Goal: Transaction & Acquisition: Purchase product/service

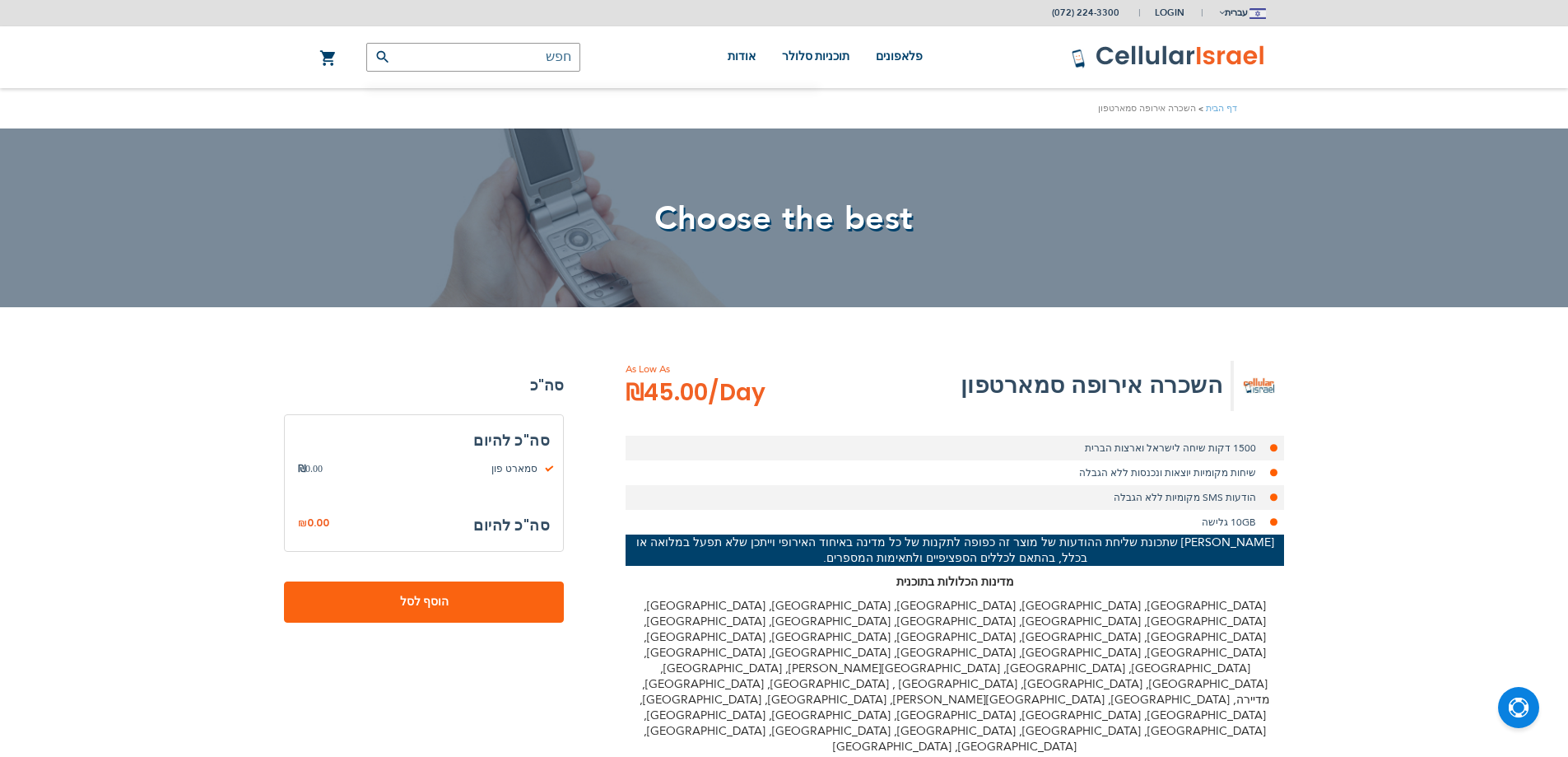
select select
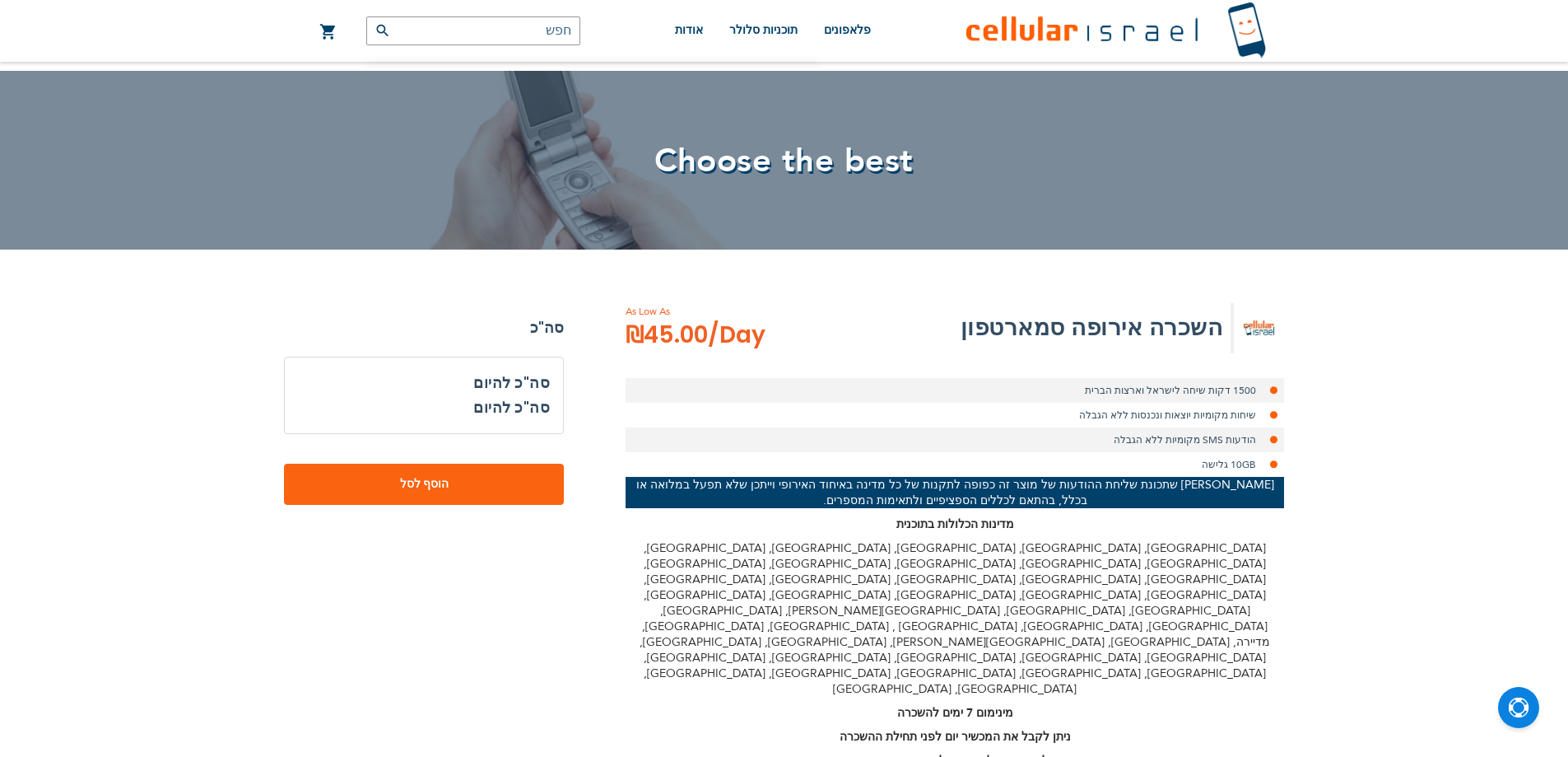
scroll to position [164, 0]
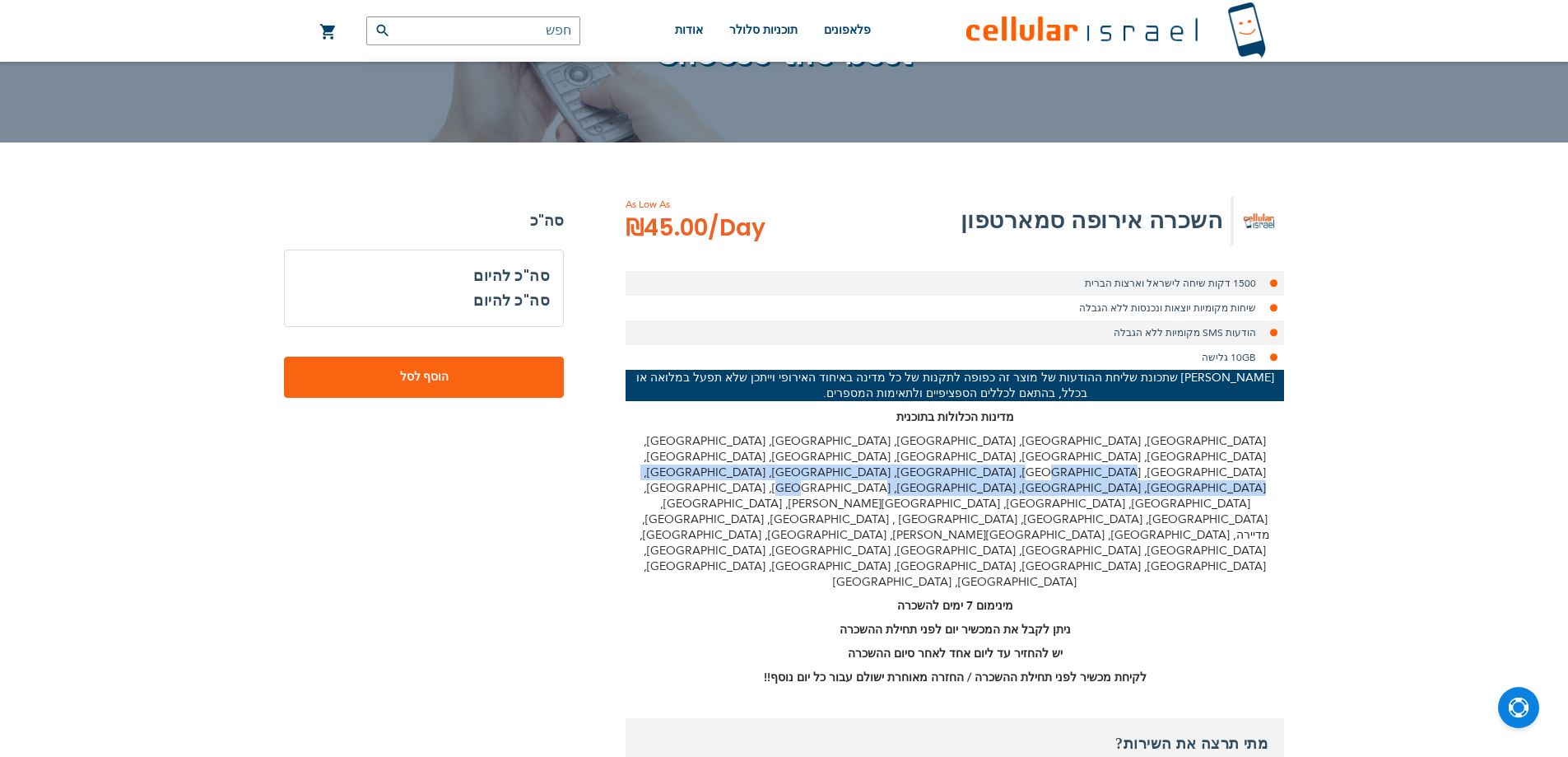
drag, startPoint x: 1030, startPoint y: 457, endPoint x: 1002, endPoint y: 475, distance: 33.3
click at [1002, 475] on p "[GEOGRAPHIC_DATA], [GEOGRAPHIC_DATA], [GEOGRAPHIC_DATA], [GEOGRAPHIC_DATA], [GE…" at bounding box center [954, 511] width 658 height 156
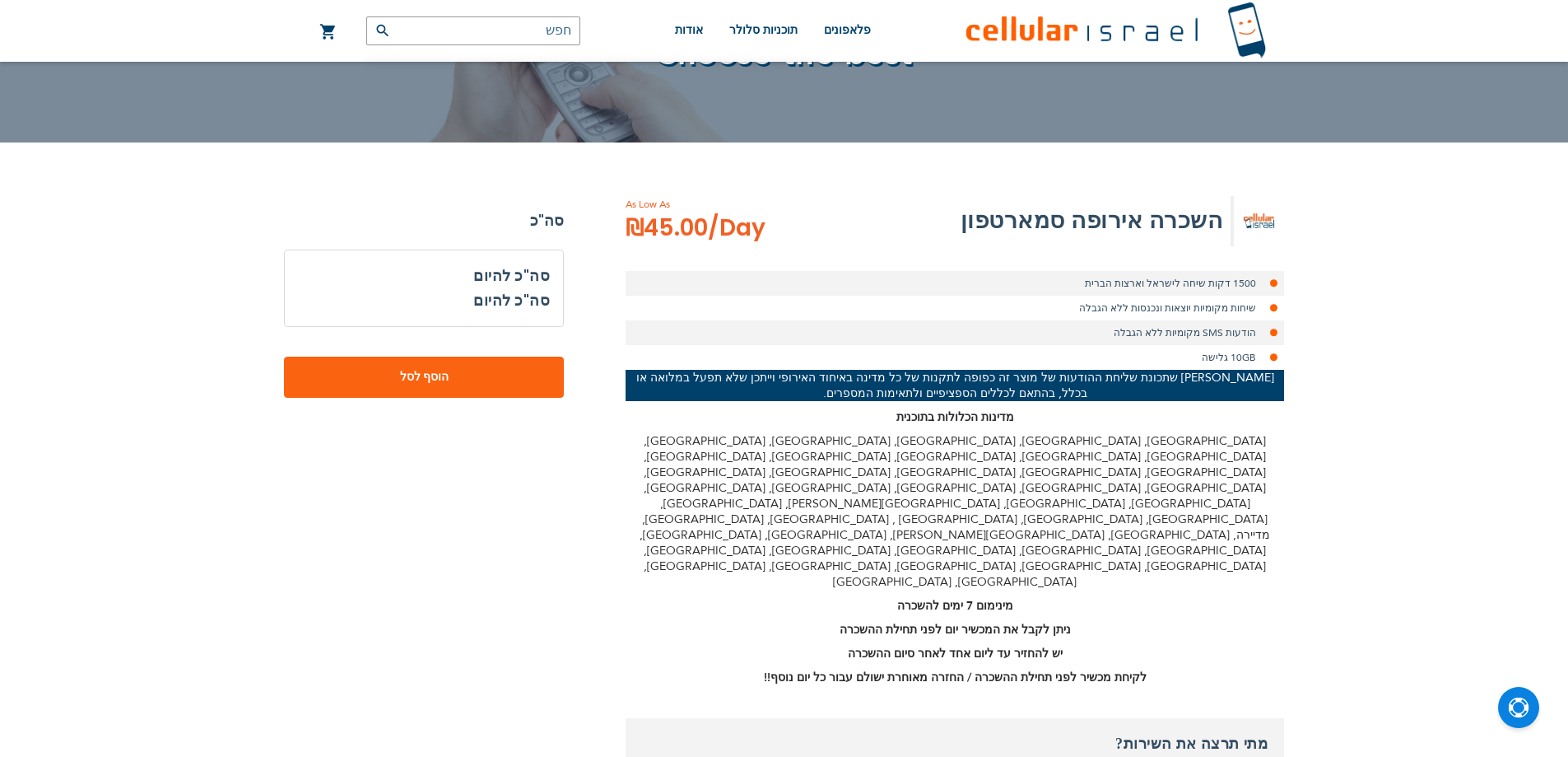
click at [966, 481] on div "[PERSON_NAME] שתכונת שליחת ההודעות של מוצר זה כפופה לתקנות של כל מדינה באיחוד ה…" at bounding box center [954, 527] width 658 height 315
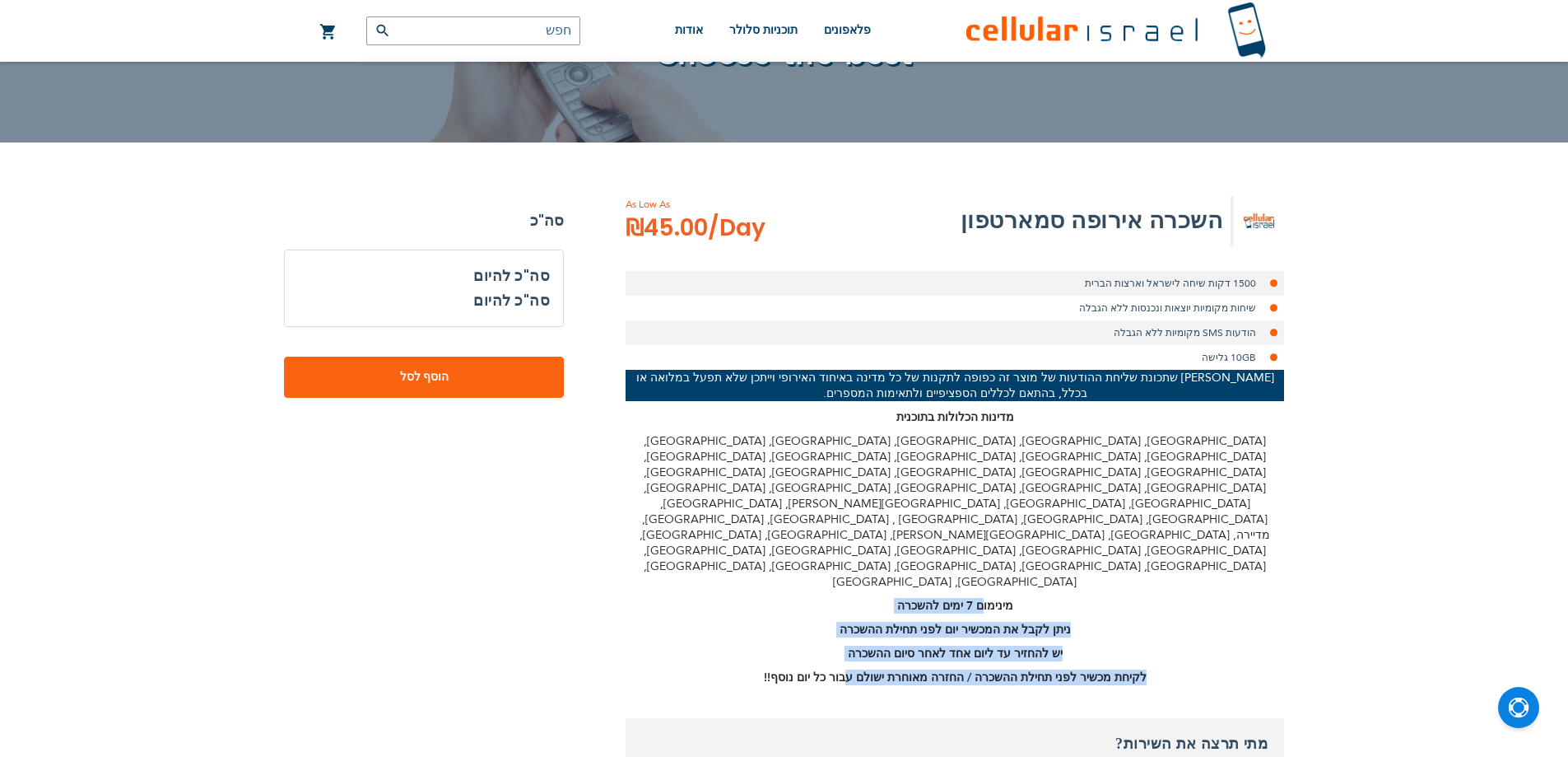
drag, startPoint x: 978, startPoint y: 492, endPoint x: 862, endPoint y: 556, distance: 132.5
click at [862, 556] on div "[PERSON_NAME] שתכונת שליחת ההודעות של מוצר זה כפופה לתקנות של כל מדינה באיחוד ה…" at bounding box center [954, 527] width 658 height 315
click at [891, 646] on strong "יש להחזיר עד ליום אחד לאחר סיום ההשכרה" at bounding box center [954, 653] width 214 height 16
drag, startPoint x: 876, startPoint y: 562, endPoint x: 967, endPoint y: 500, distance: 110.1
click at [967, 500] on div "[PERSON_NAME] שתכונת שליחת ההודעות של מוצר זה כפופה לתקנות של כל מדינה באיחוד ה…" at bounding box center [954, 527] width 658 height 315
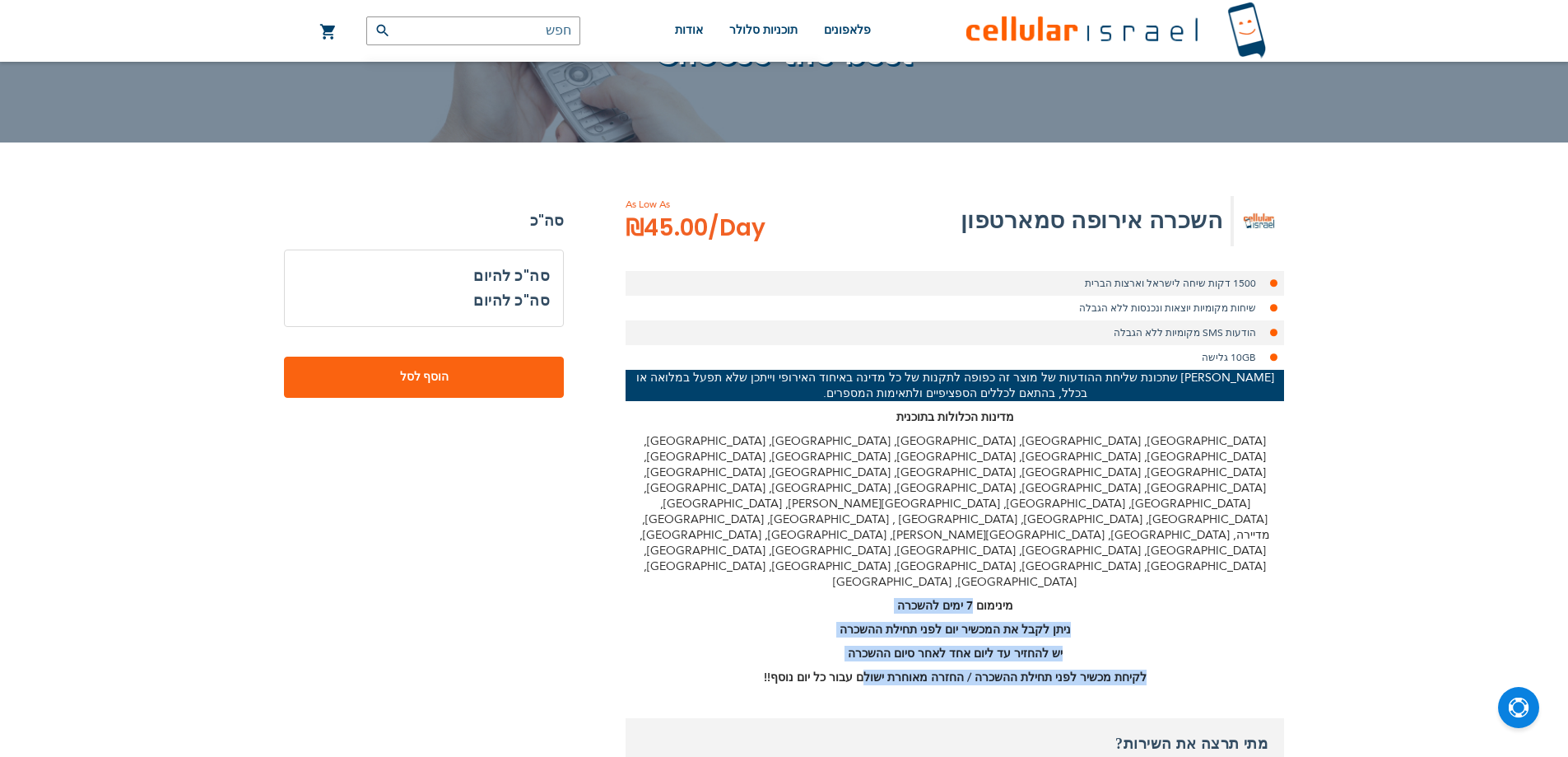
click at [967, 598] on strong "מינימום 7 ימים להשכרה" at bounding box center [954, 606] width 116 height 16
drag, startPoint x: 967, startPoint y: 500, endPoint x: 766, endPoint y: 571, distance: 213.2
click at [765, 571] on div "[PERSON_NAME] שתכונת שליחת ההודעות של מוצר זה כפופה לתקנות של כל מדינה באיחוד ה…" at bounding box center [954, 527] width 658 height 315
click at [822, 670] on strong "לקיחת מכשיר לפני תחילת ההשכרה / החזרה מאוחרת ישולם עבור כל יום נוסף!!" at bounding box center [955, 677] width 382 height 16
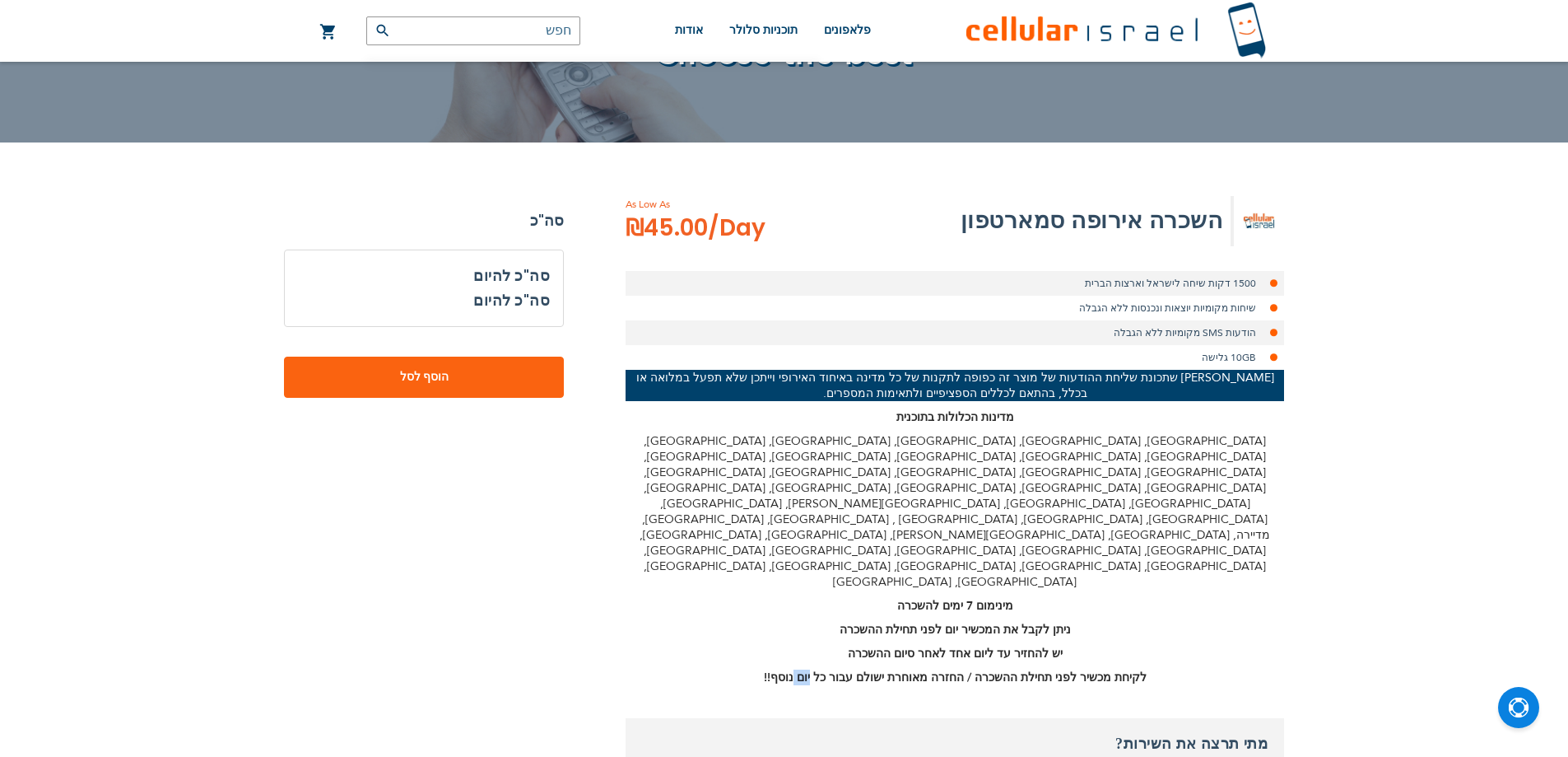
click at [822, 670] on strong "לקיחת מכשיר לפני תחילת ההשכרה / החזרה מאוחרת ישולם עבור כל יום נוסף!!" at bounding box center [955, 677] width 382 height 16
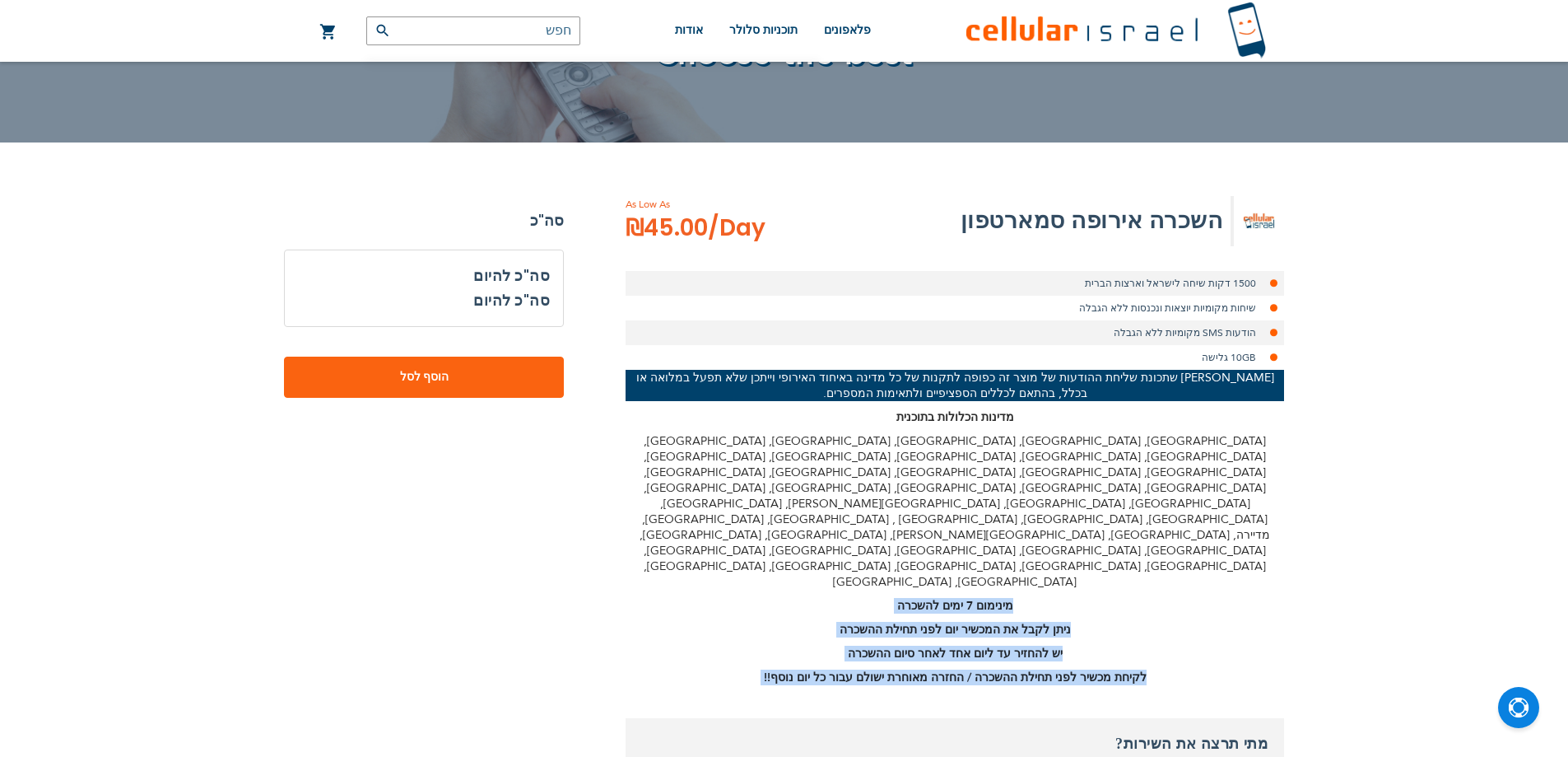
drag, startPoint x: 822, startPoint y: 569, endPoint x: 923, endPoint y: 482, distance: 133.3
click at [923, 482] on div "[PERSON_NAME] שתכונת שליחת ההודעות של מוצר זה כפופה לתקנות של כל מדינה באיחוד ה…" at bounding box center [954, 527] width 658 height 315
drag, startPoint x: 864, startPoint y: 545, endPoint x: 775, endPoint y: 576, distance: 94.2
click at [775, 576] on div "השכרה אירופה סמארטפון As Low As ₪45.00 /Day 1500 דקות שיחה [GEOGRAPHIC_DATA] וא…" at bounding box center [954, 603] width 658 height 815
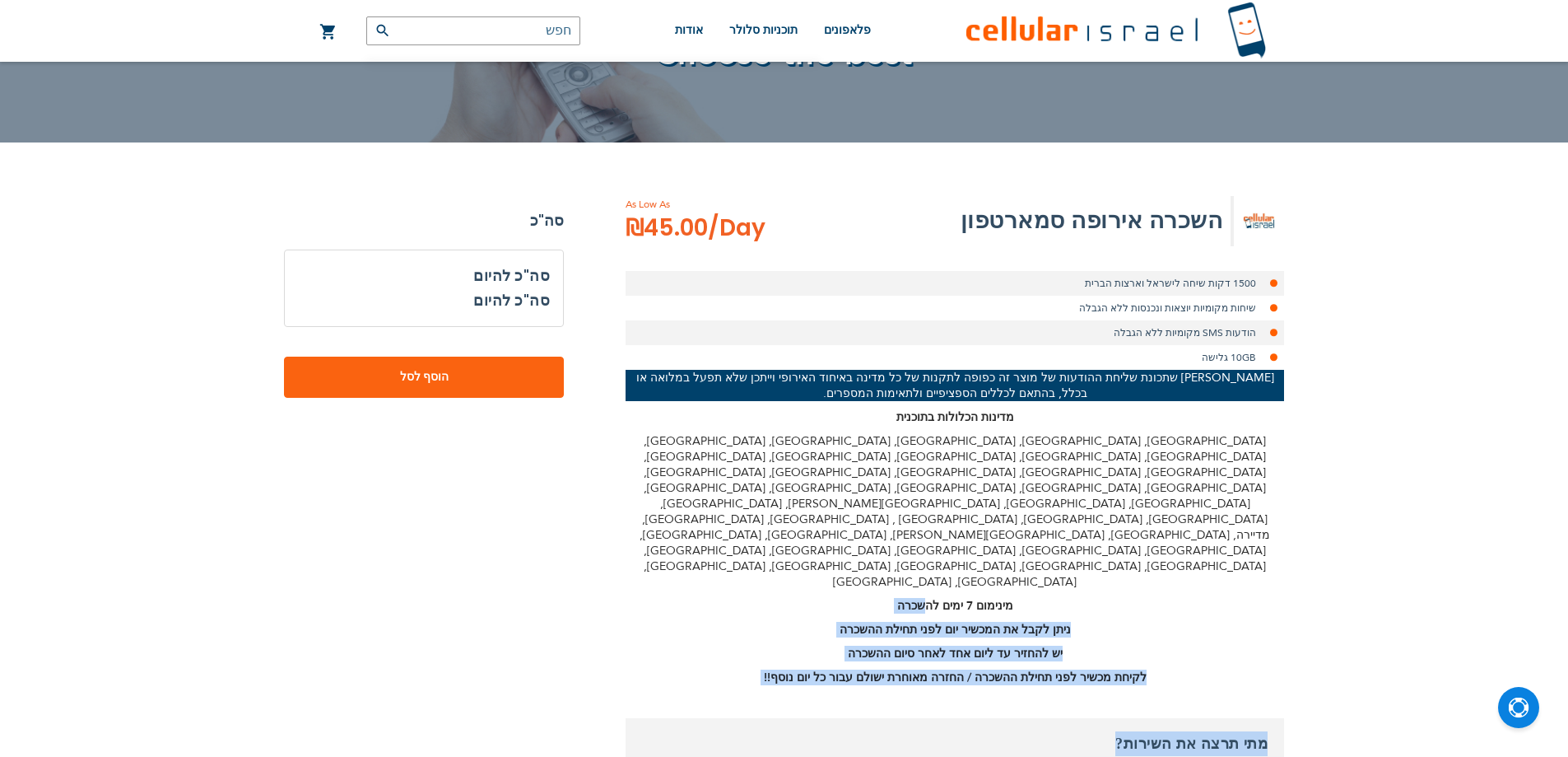
click at [953, 646] on strong "יש להחזיר עד ליום אחד לאחר סיום ההשכרה" at bounding box center [954, 653] width 214 height 16
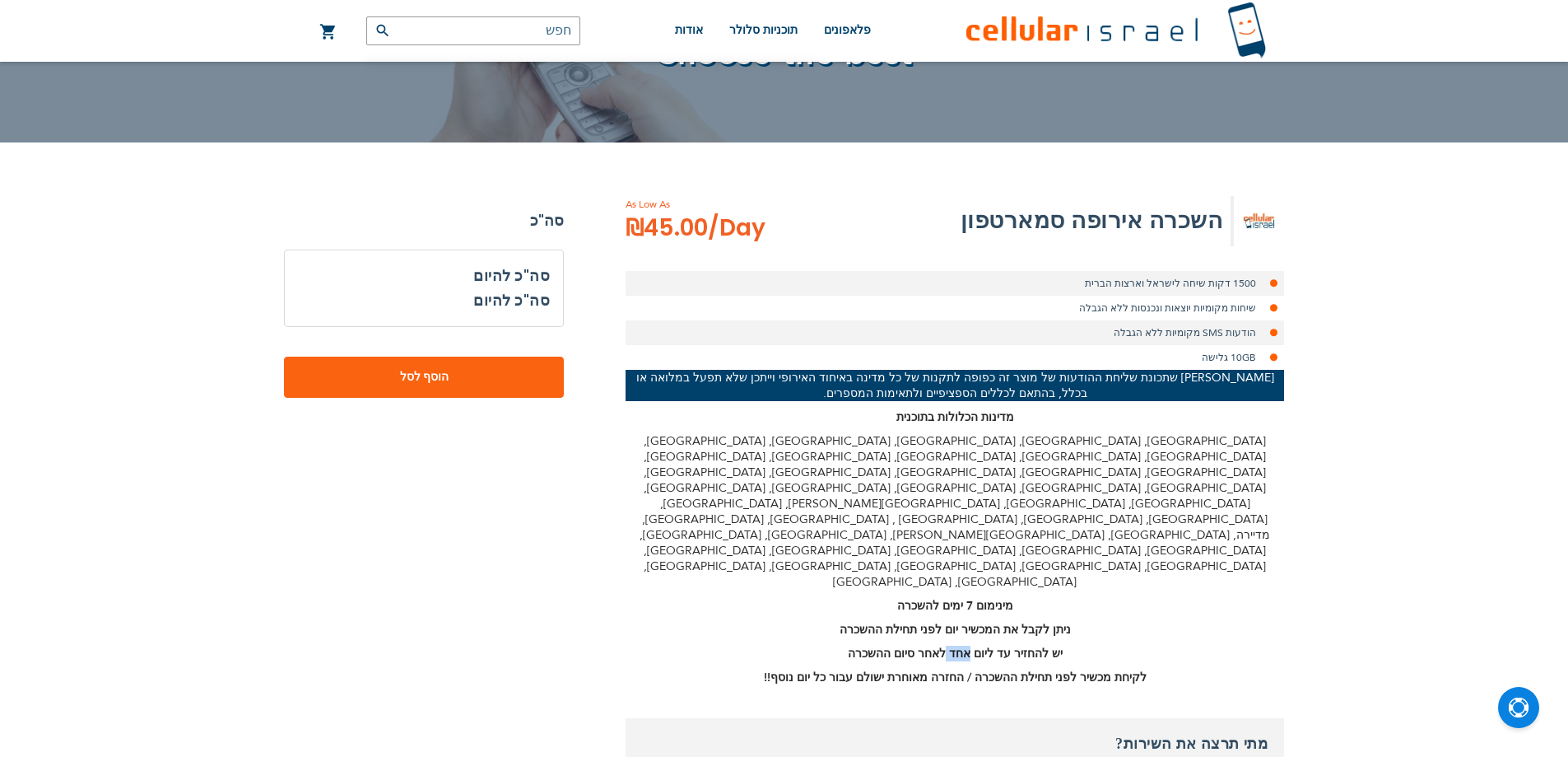
click at [953, 646] on strong "יש להחזיר עד ליום אחד לאחר סיום ההשכרה" at bounding box center [954, 653] width 214 height 16
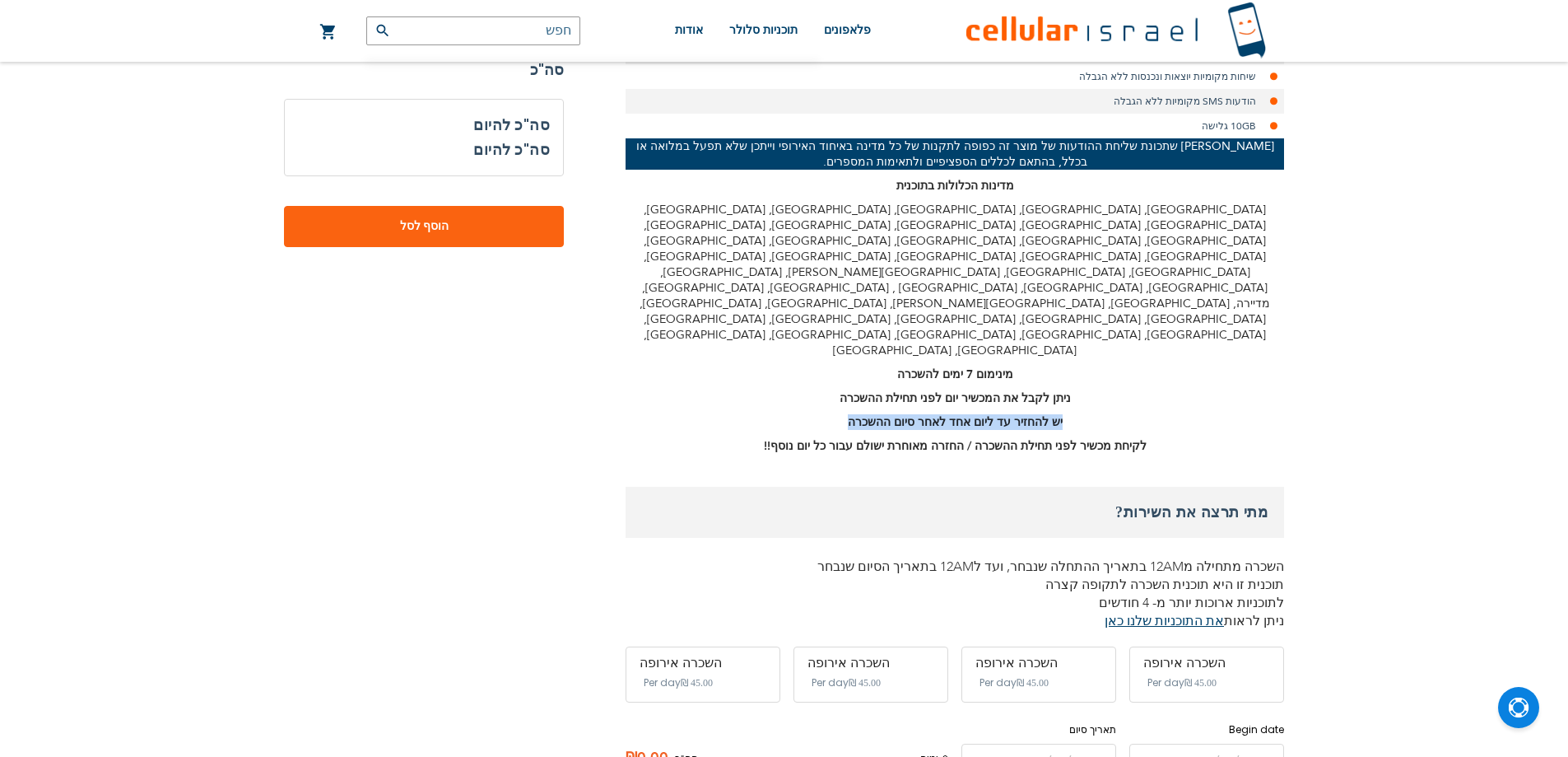
scroll to position [411, 0]
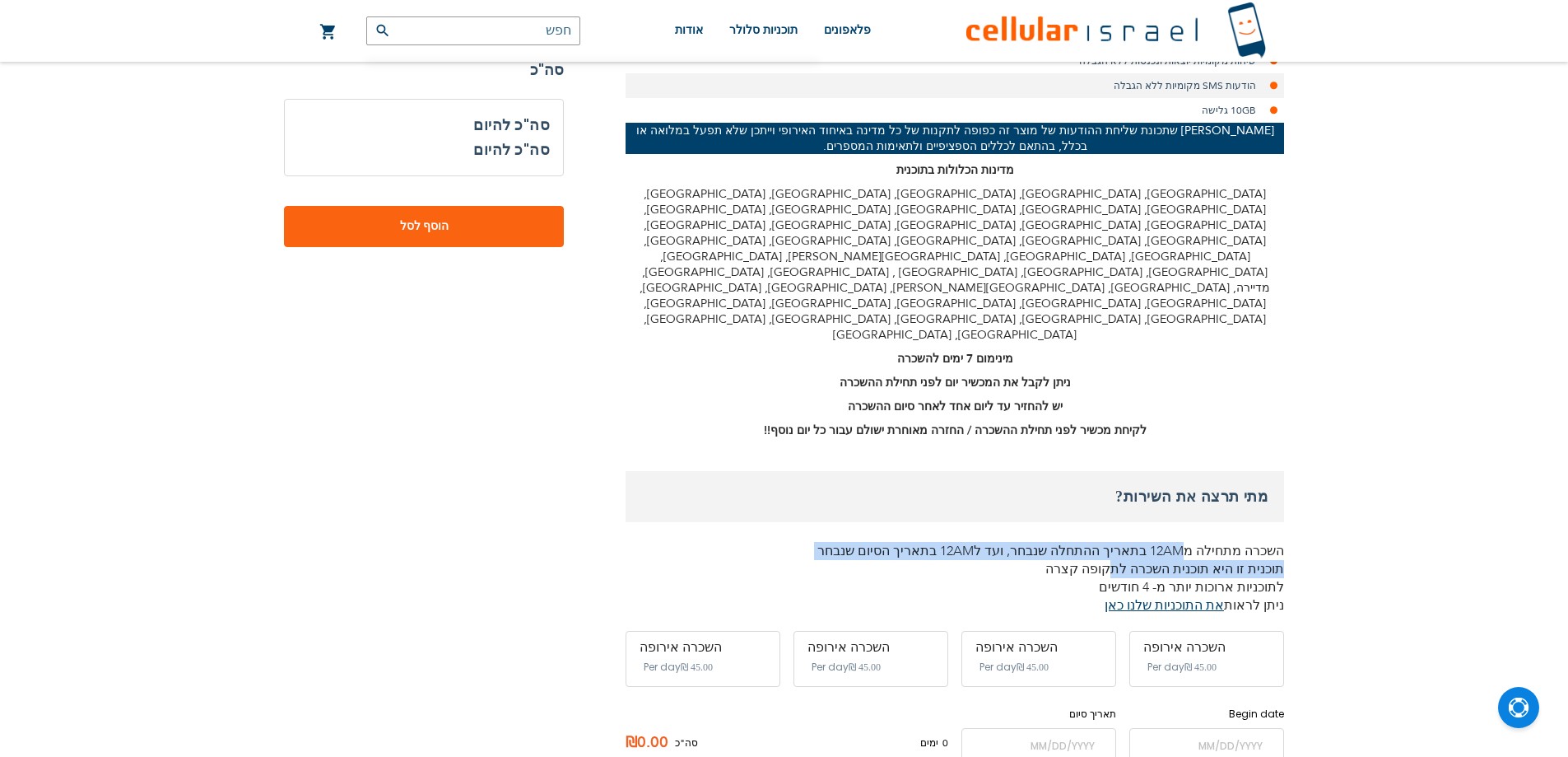
drag, startPoint x: 1204, startPoint y: 447, endPoint x: 1140, endPoint y: 460, distance: 65.3
click at [1140, 471] on div "מתי תרצה את השירות? השכרה מתחילה מ12AM בתאריך ההתחלה שנבחר, ועד ל12AM בתאריך הס…" at bounding box center [954, 542] width 658 height 143
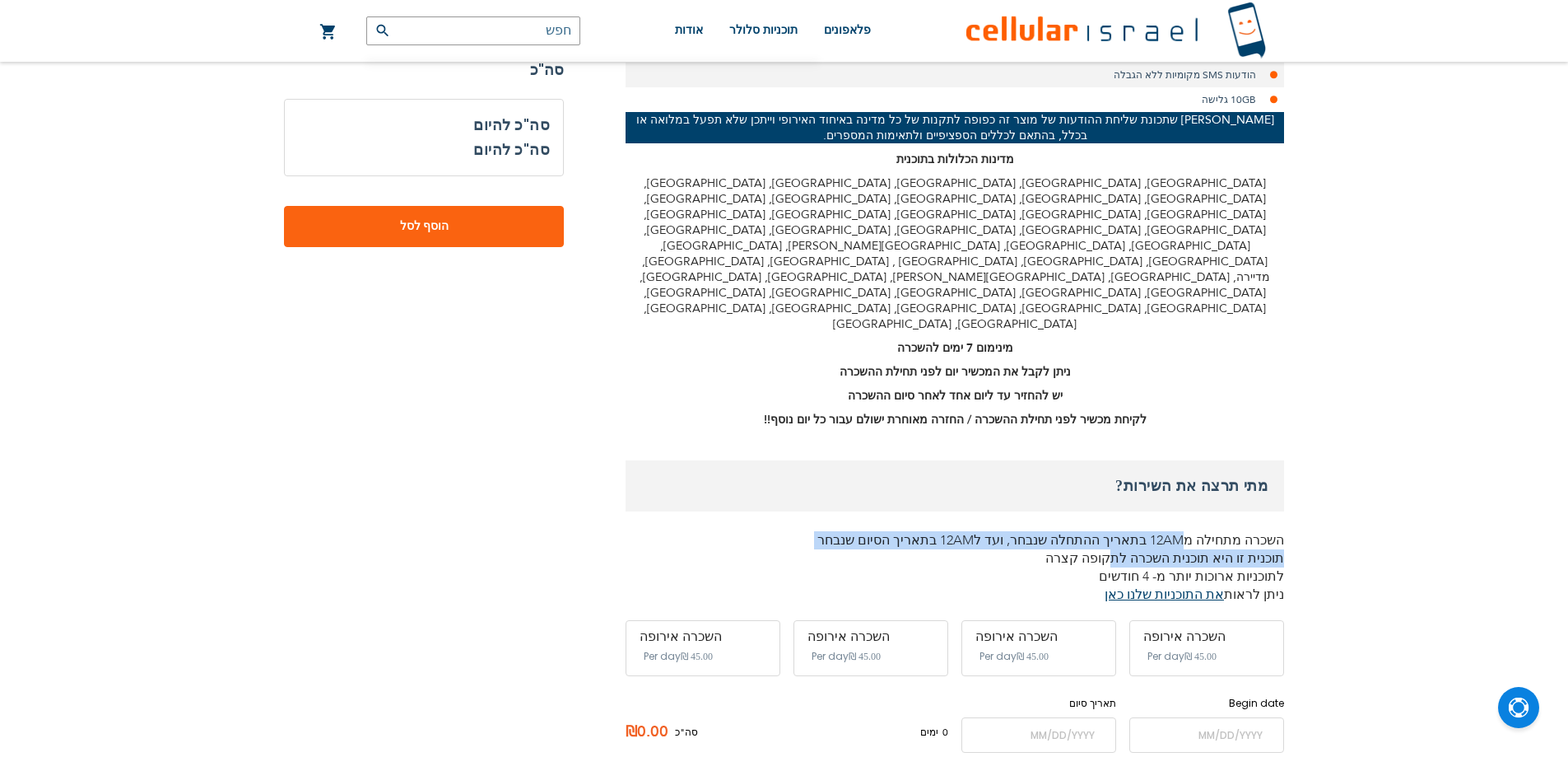
scroll to position [494, 0]
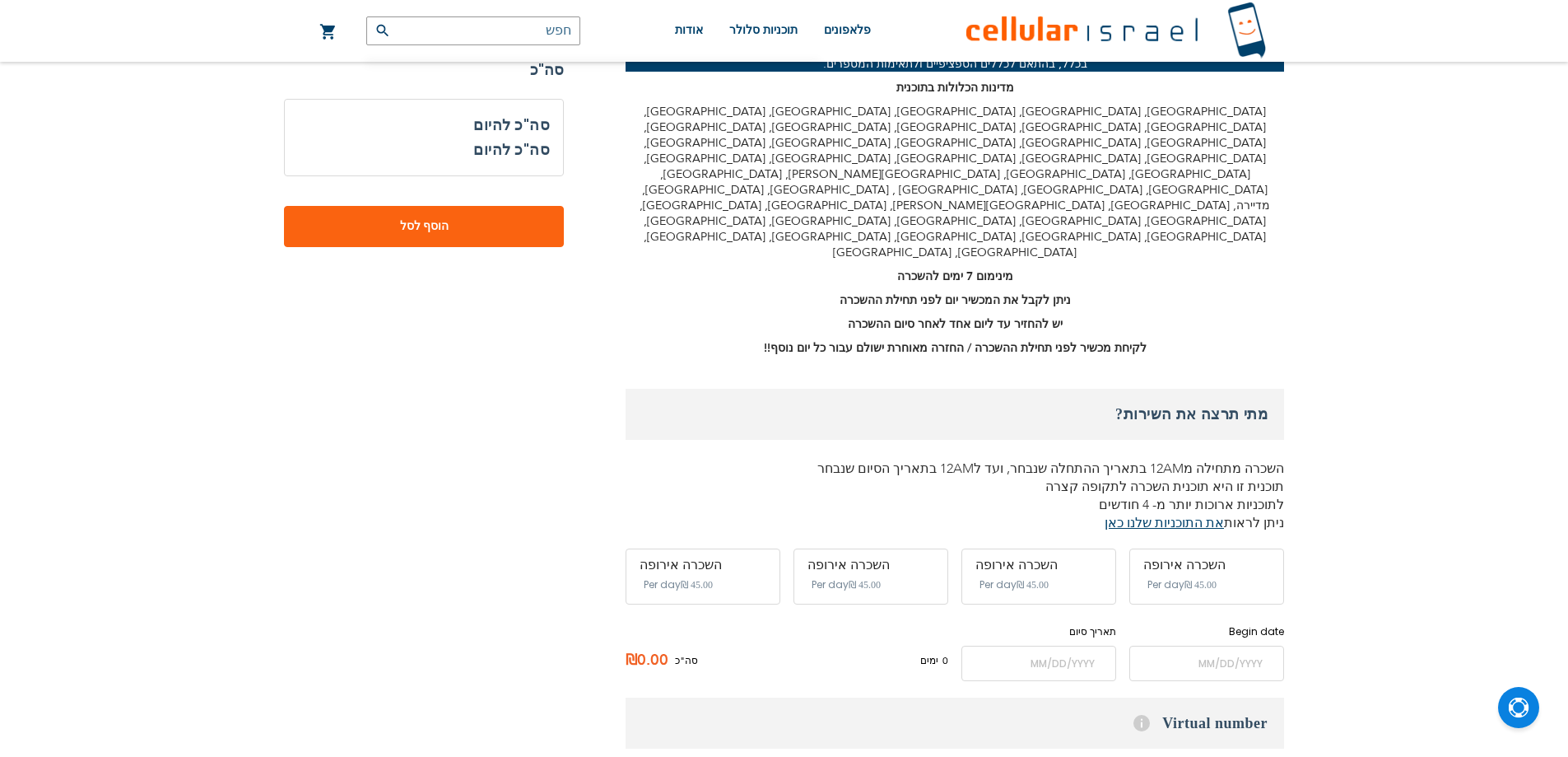
click at [836, 577] on span "Per day" at bounding box center [830, 584] width 37 height 15
click at [1150, 557] on div "השכרה אירופה" at bounding box center [1206, 565] width 127 height 15
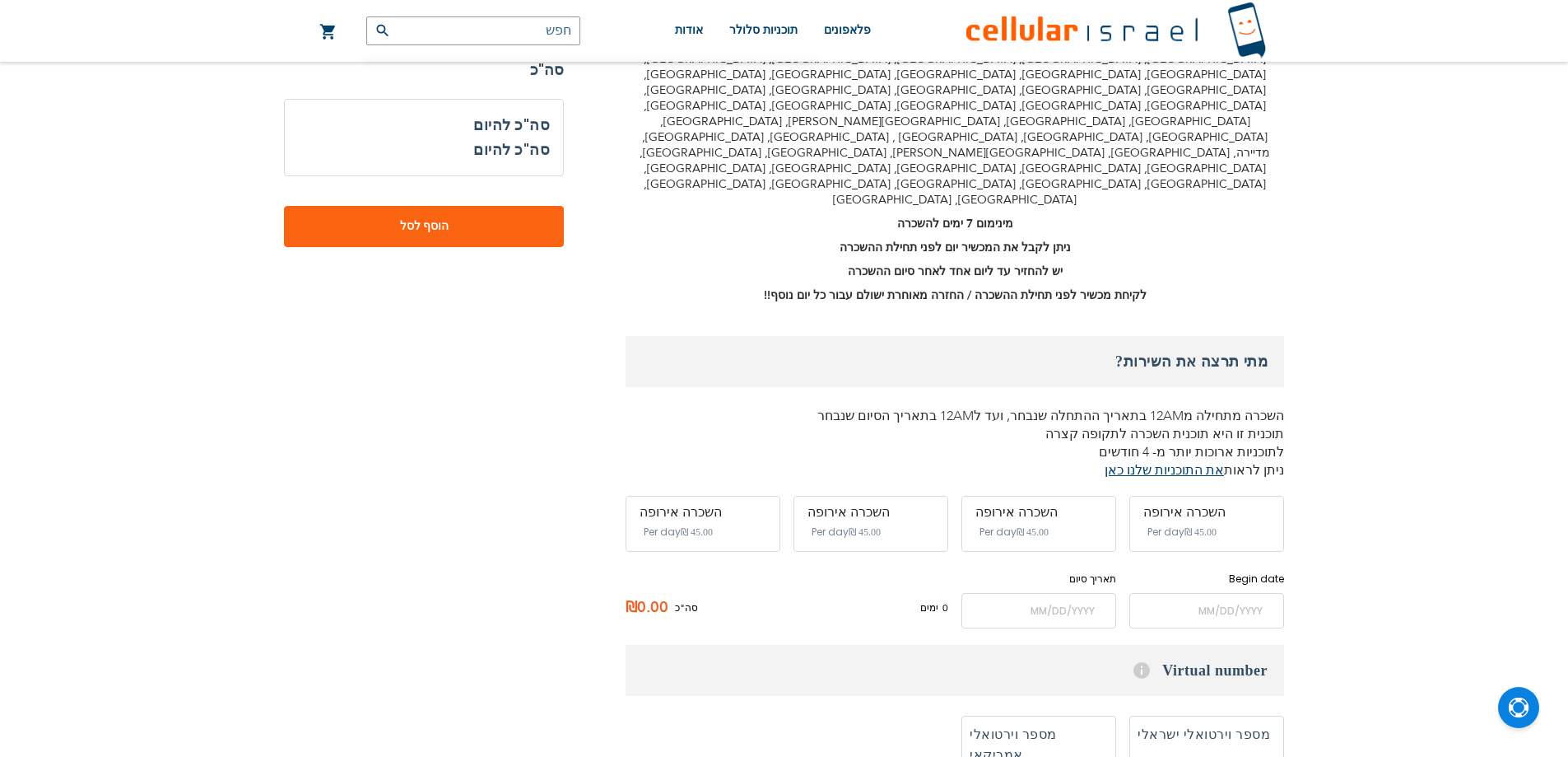
scroll to position [576, 0]
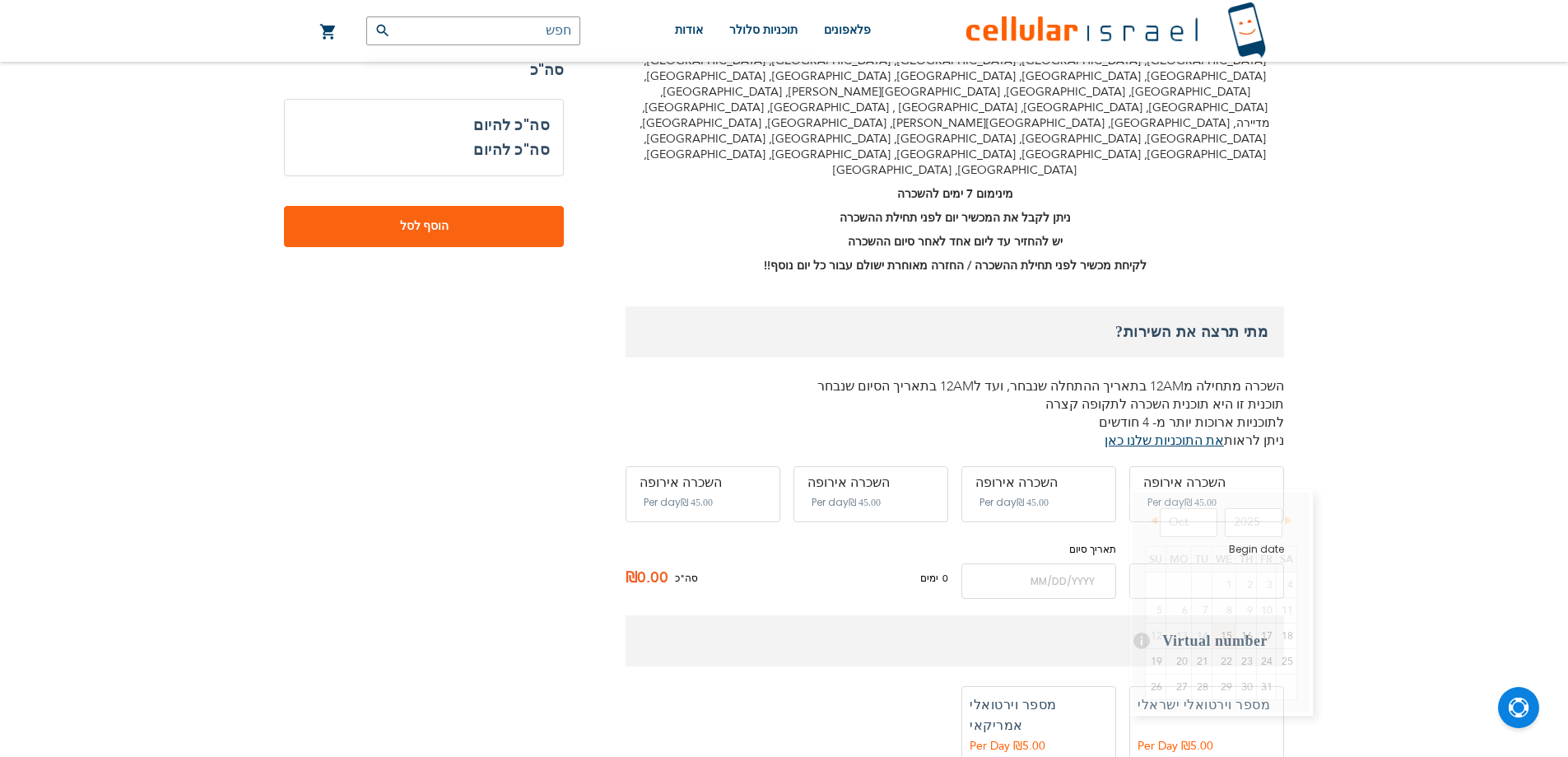
click at [1156, 563] on input "name" at bounding box center [1206, 581] width 155 height 35
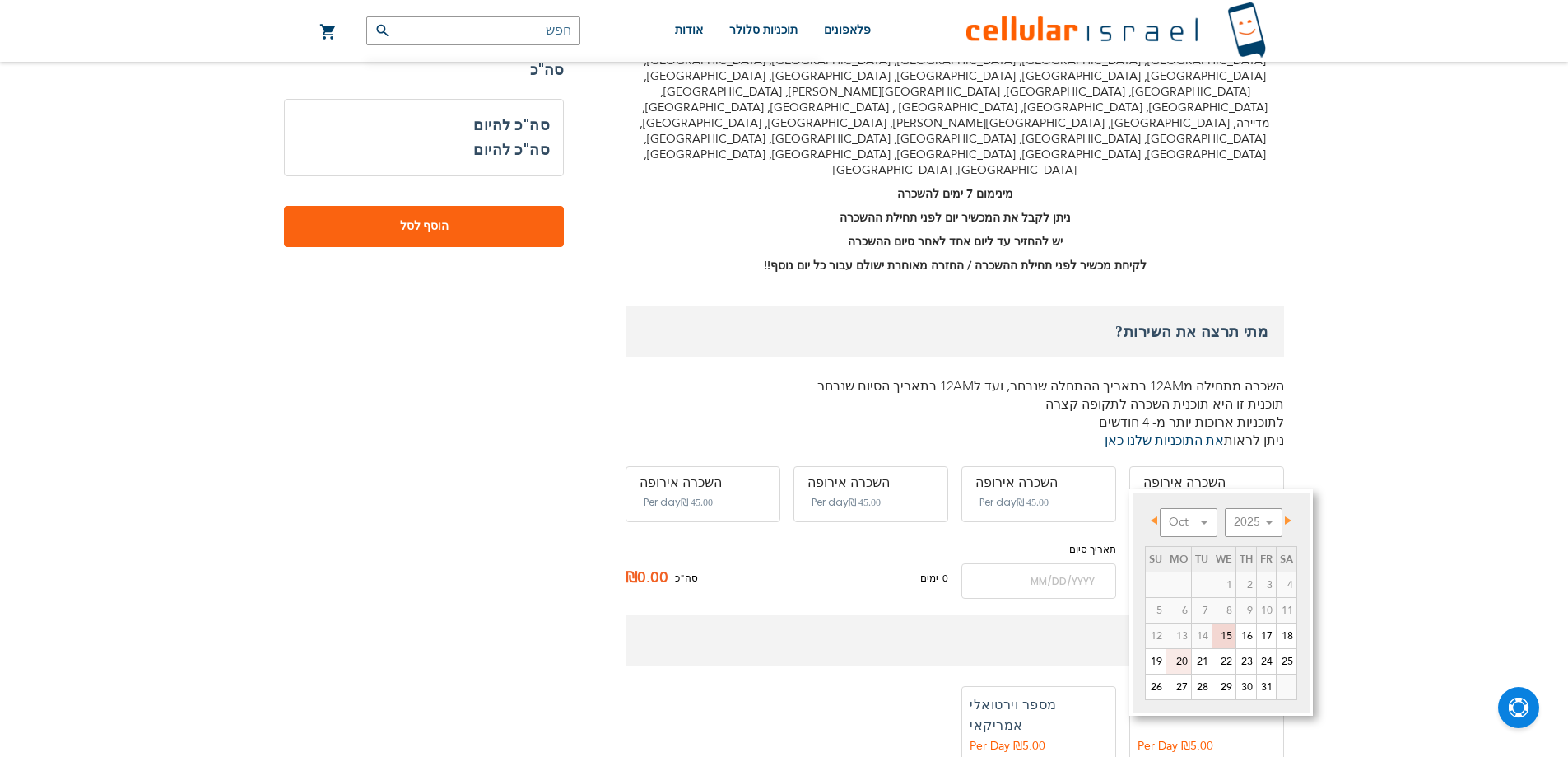
click at [1182, 664] on link "20" at bounding box center [1178, 660] width 25 height 25
type input "[DATE]"
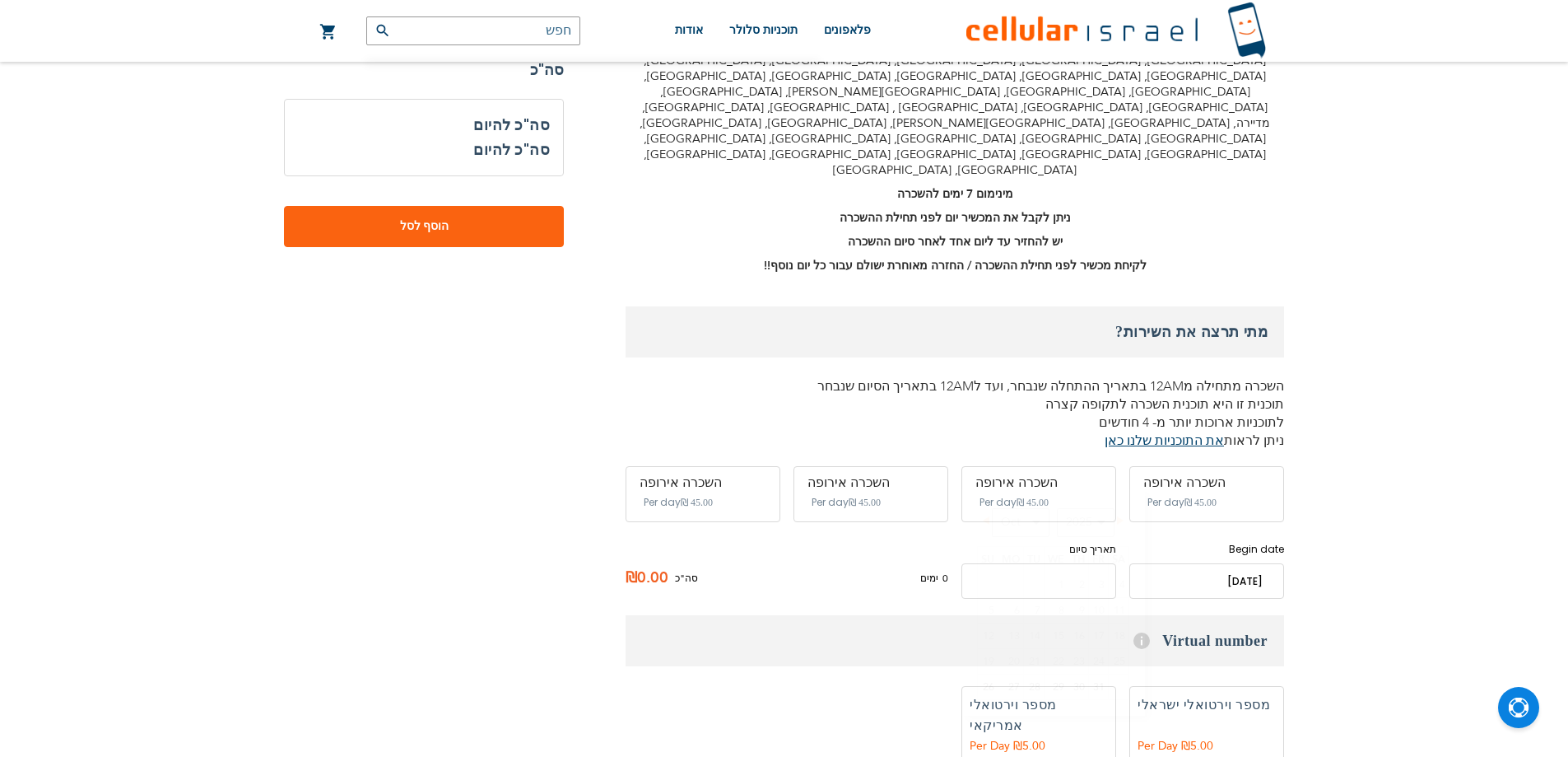
click at [1062, 563] on input "name" at bounding box center [1038, 581] width 155 height 35
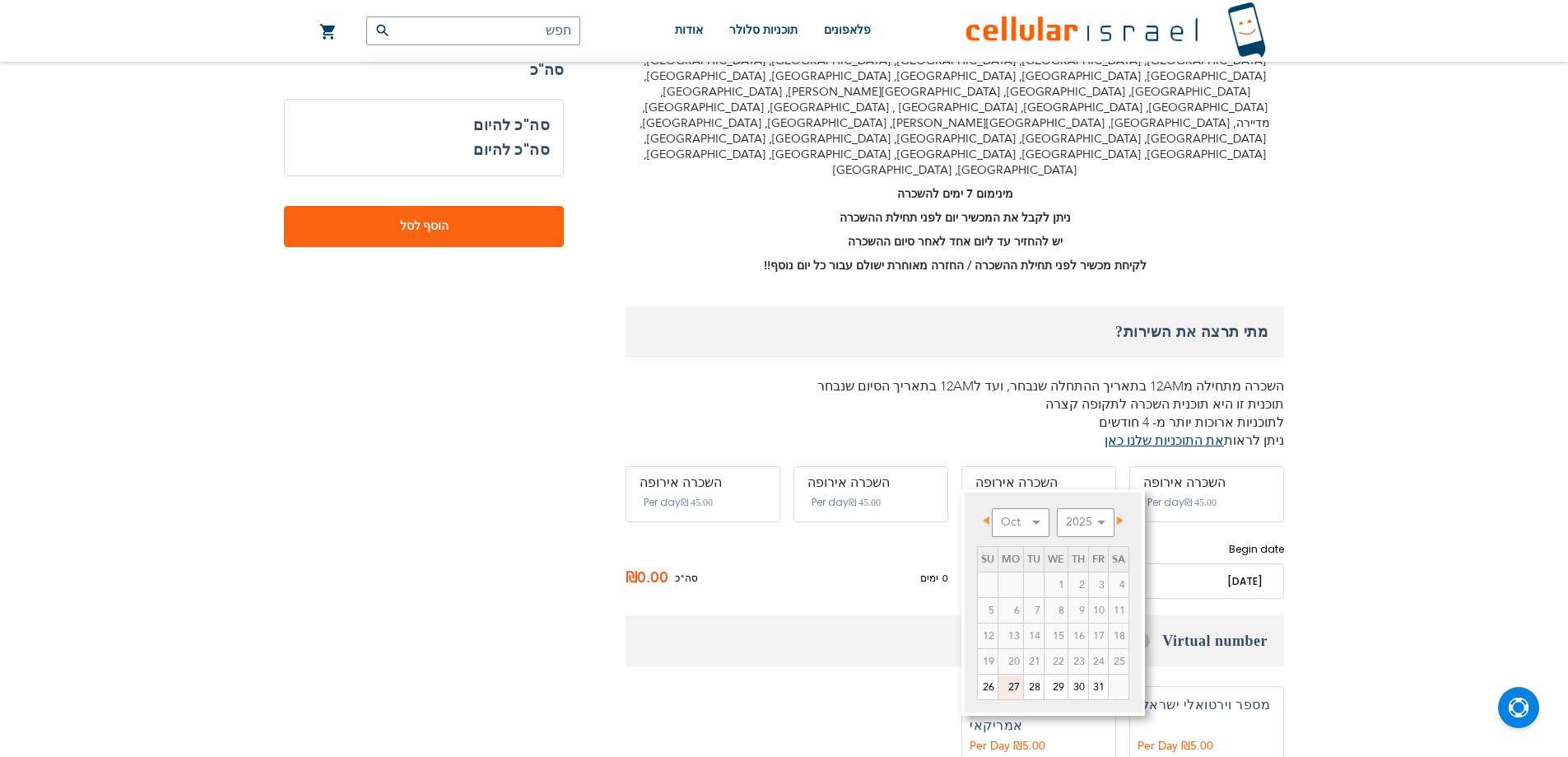
click at [1017, 690] on link "27" at bounding box center [1010, 686] width 25 height 25
type input "[DATE]"
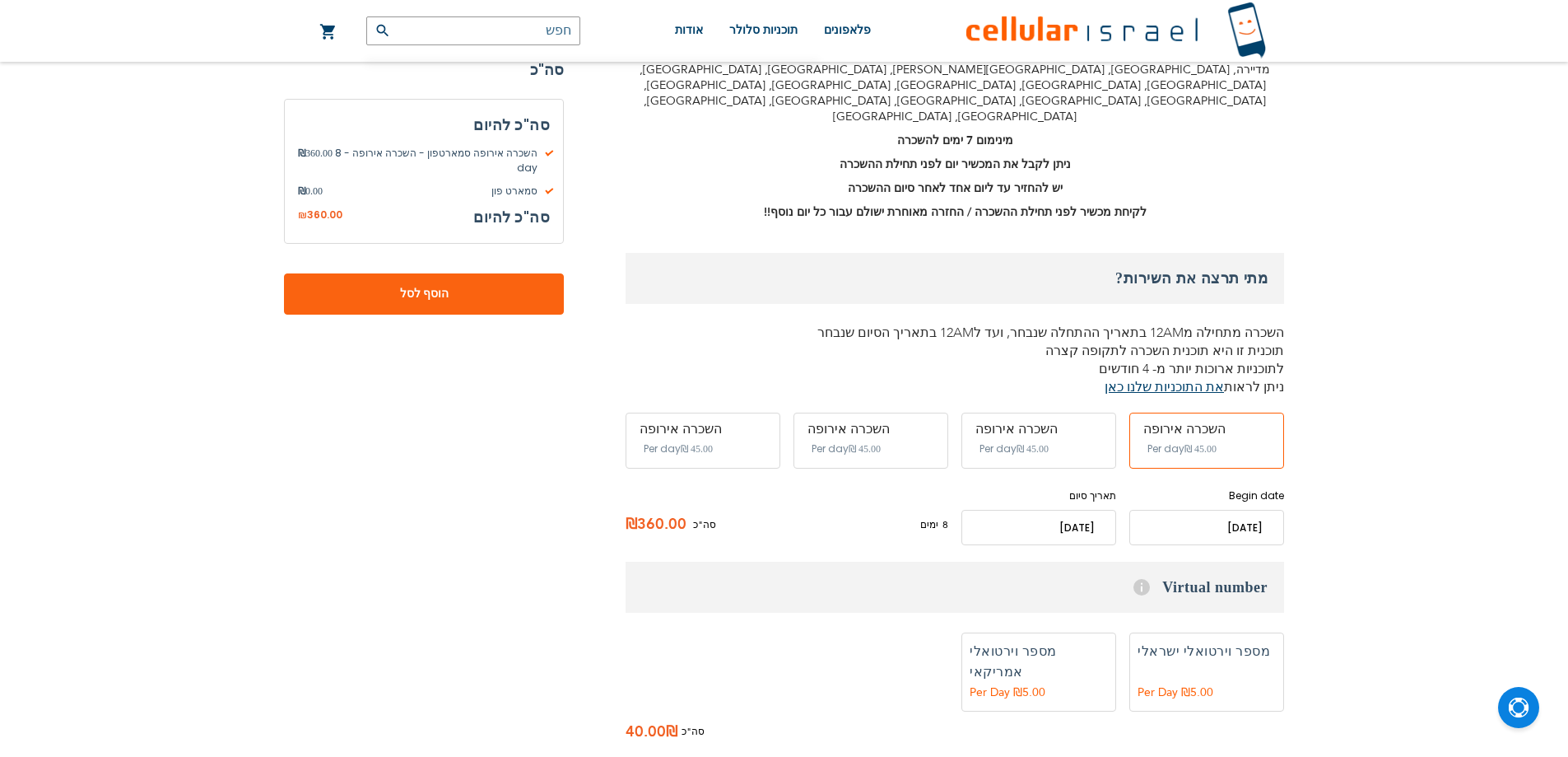
scroll to position [659, 0]
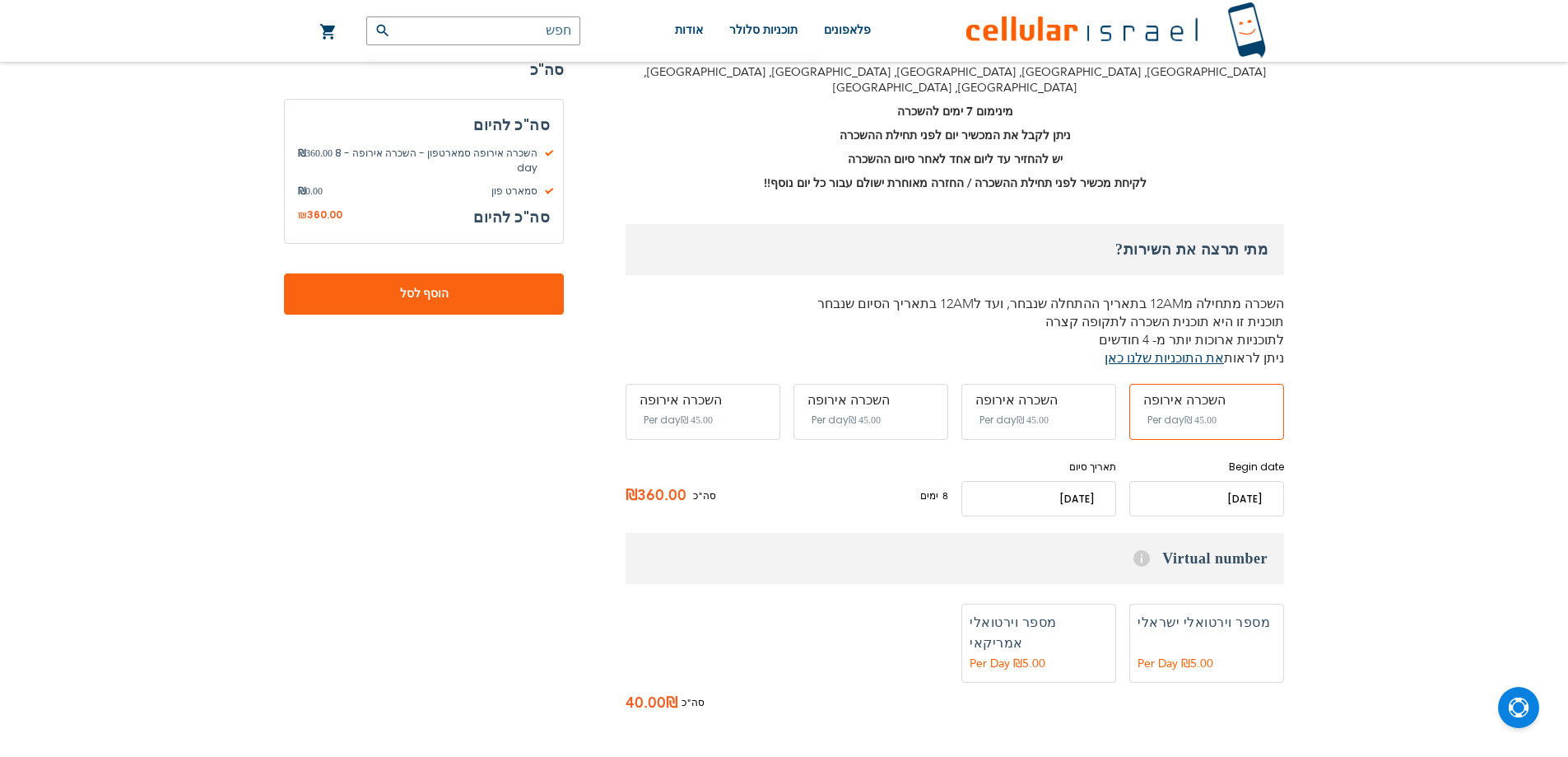
click at [1203, 604] on label "הוספה" at bounding box center [1206, 643] width 155 height 79
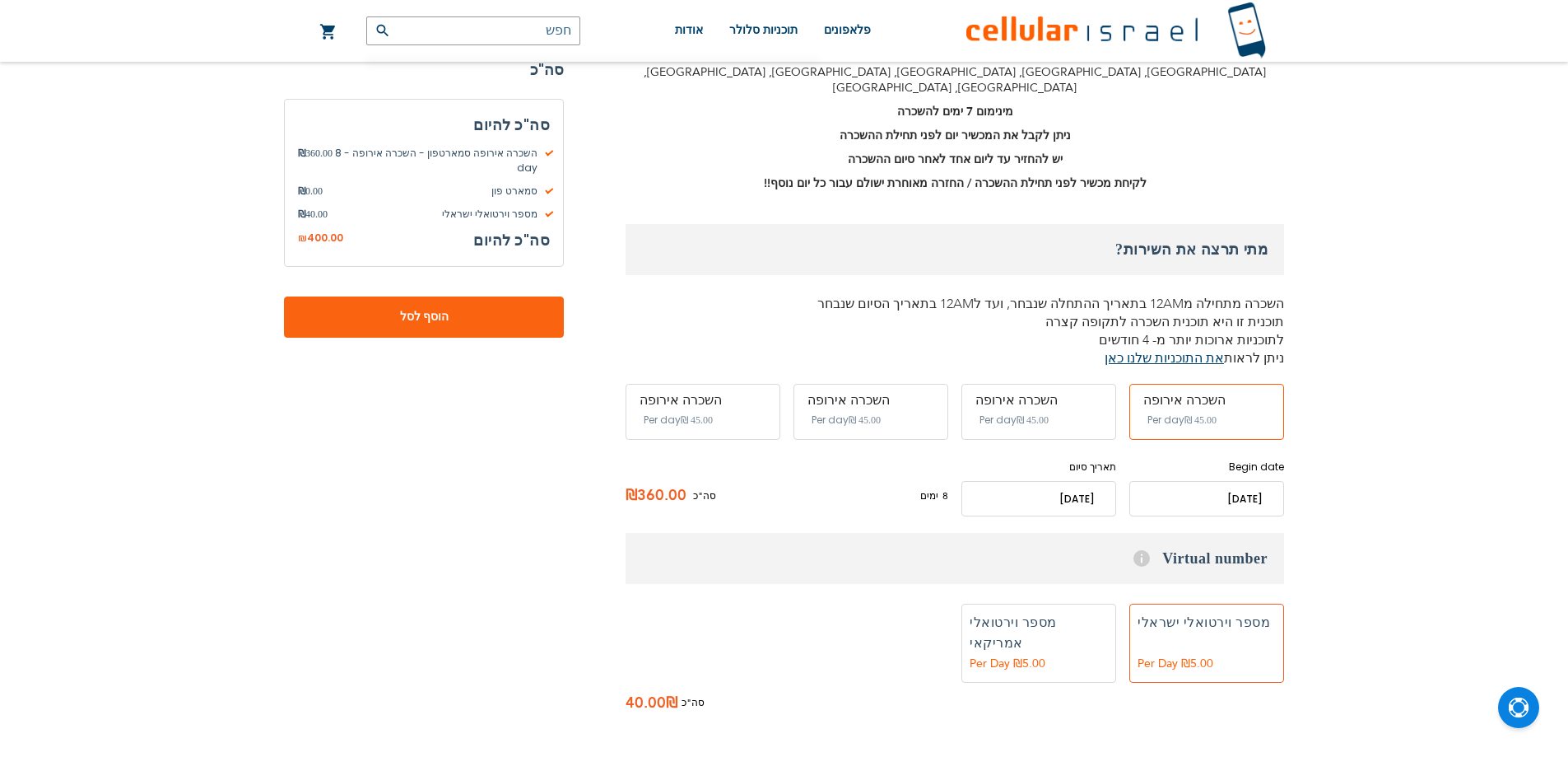
click at [1203, 604] on label "הוספה" at bounding box center [1206, 643] width 155 height 79
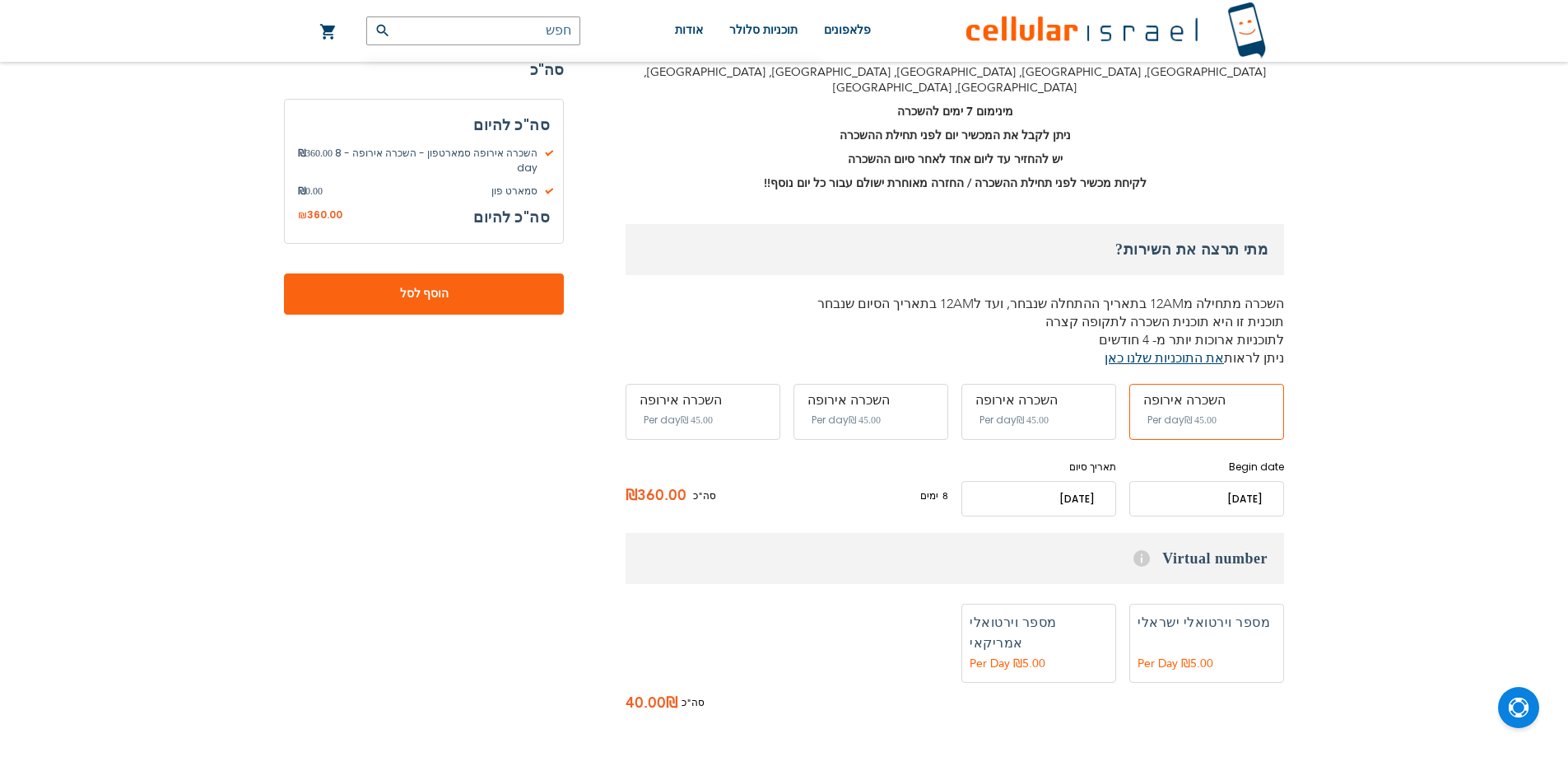
click at [1203, 604] on label "הוספה" at bounding box center [1206, 643] width 155 height 79
radio input "true"
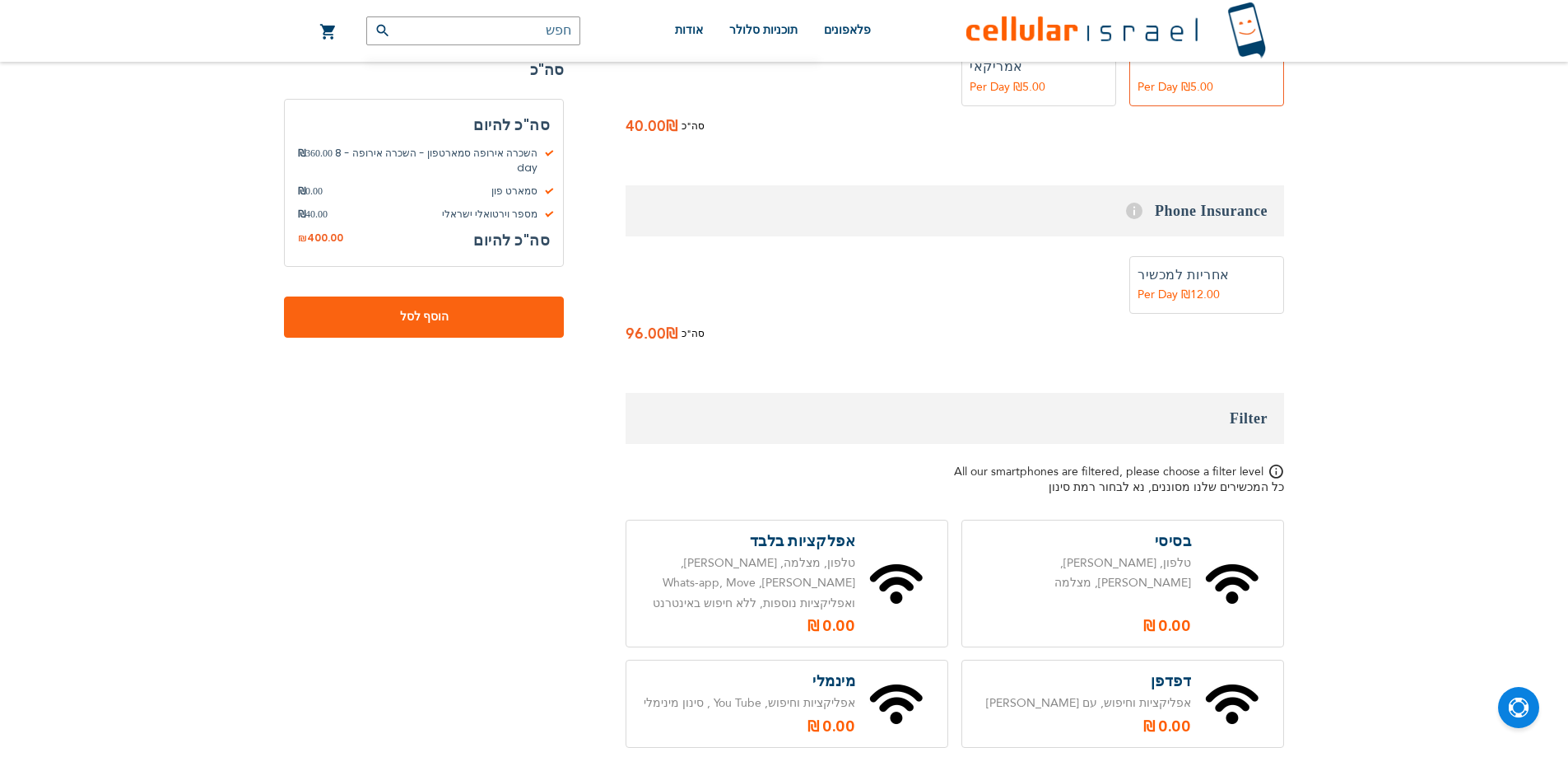
scroll to position [1317, 0]
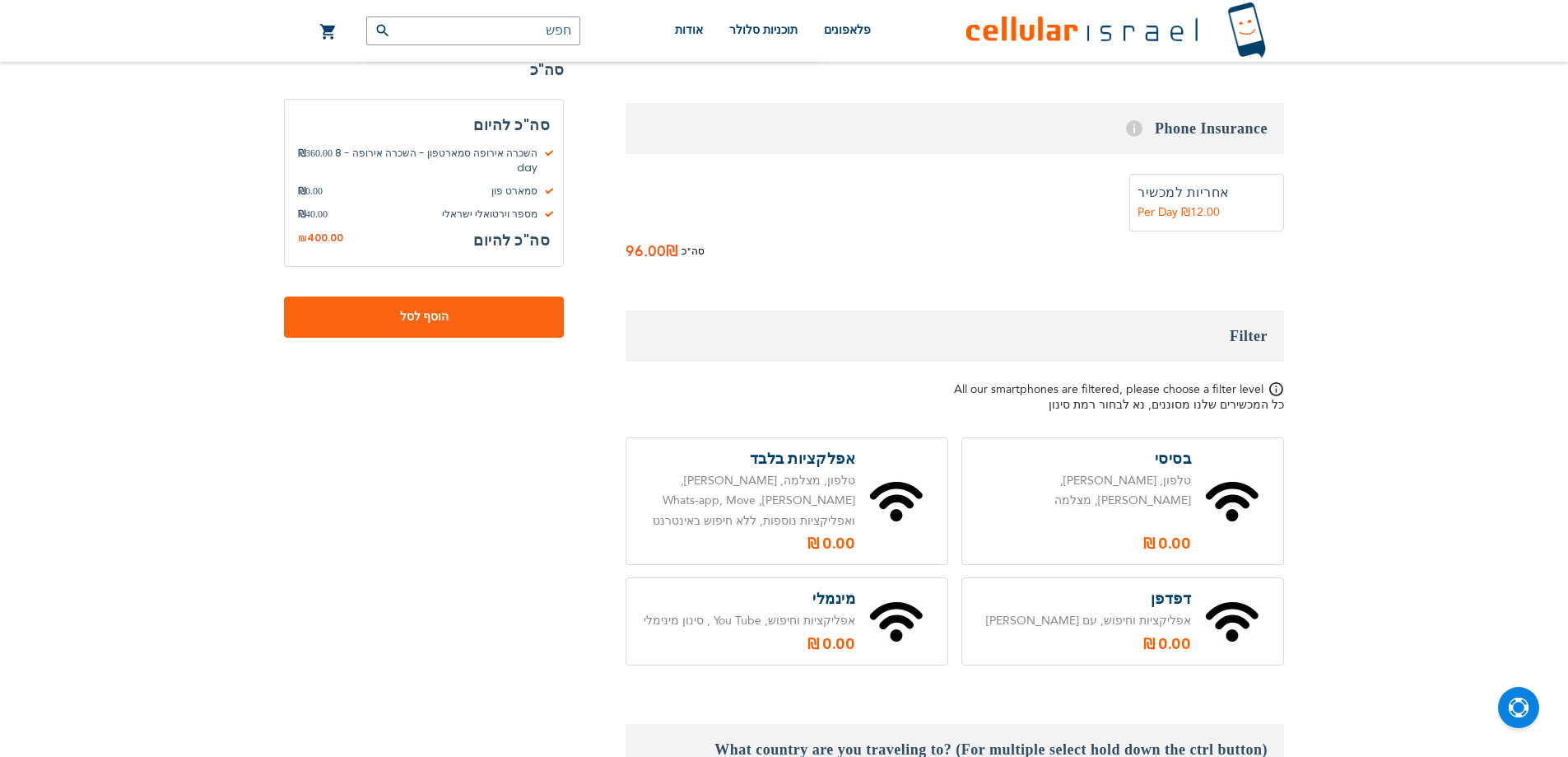
click at [750, 578] on label at bounding box center [787, 620] width 321 height 86
radio input "true"
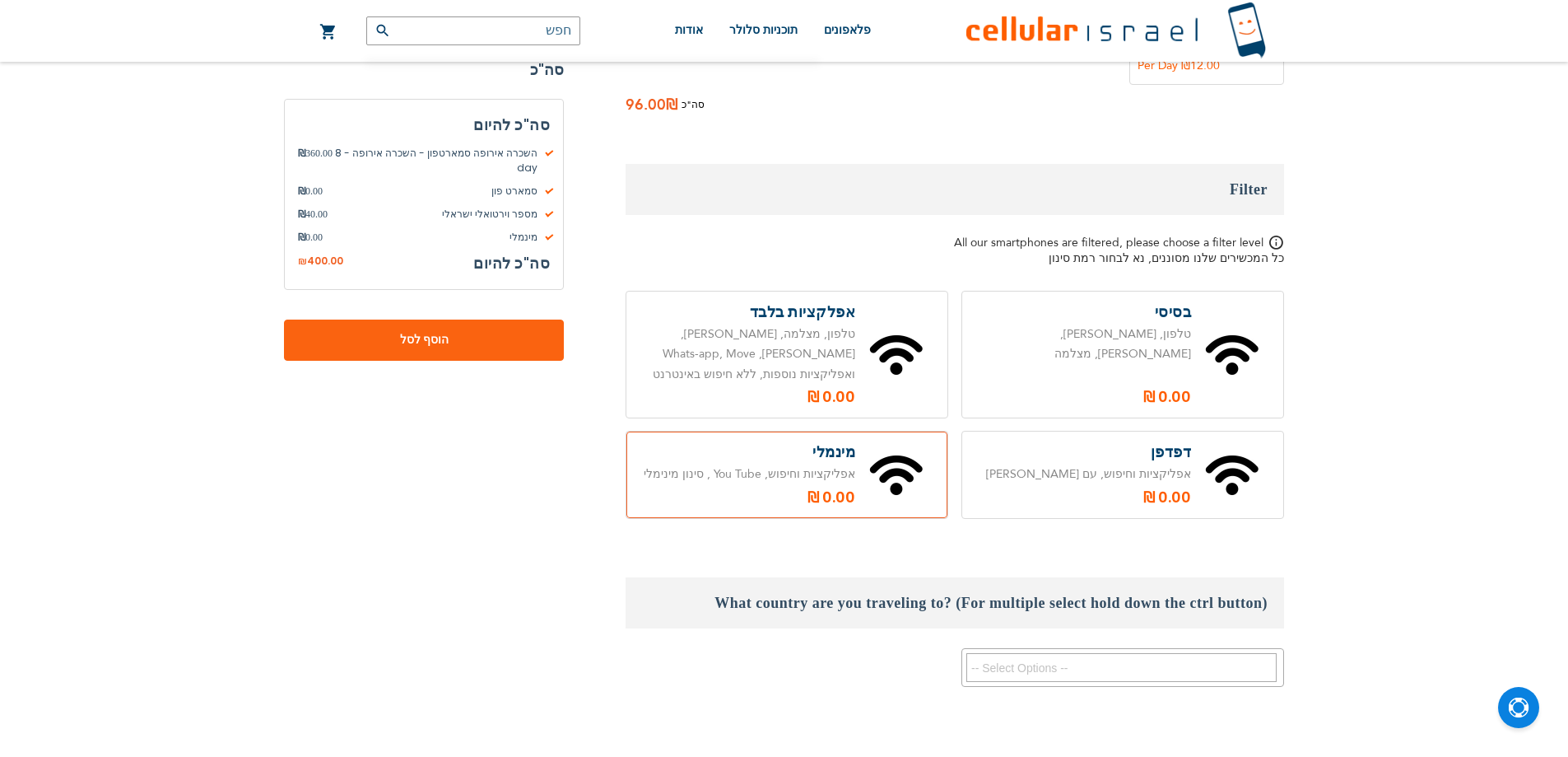
scroll to position [1481, 0]
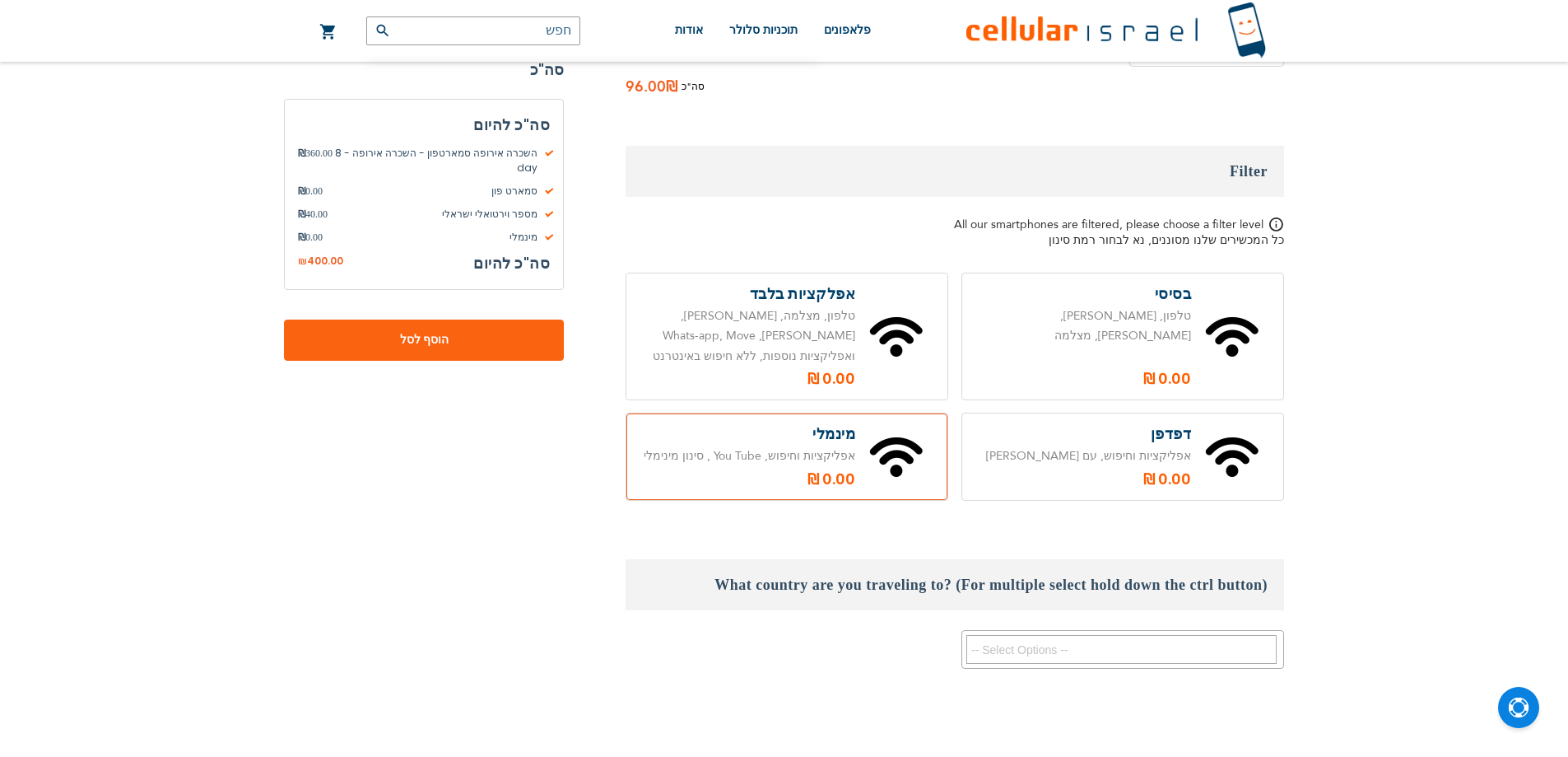
click at [945, 559] on h3 "What country are you traveling to? (For multiple select hold down the ctrl butt…" at bounding box center [954, 584] width 658 height 51
click at [1031, 559] on div "What country are you traveling to? (For multiple select hold down the ctrl butt…" at bounding box center [954, 614] width 658 height 110
click at [1026, 634] on textarea "Search" at bounding box center [1121, 648] width 310 height 29
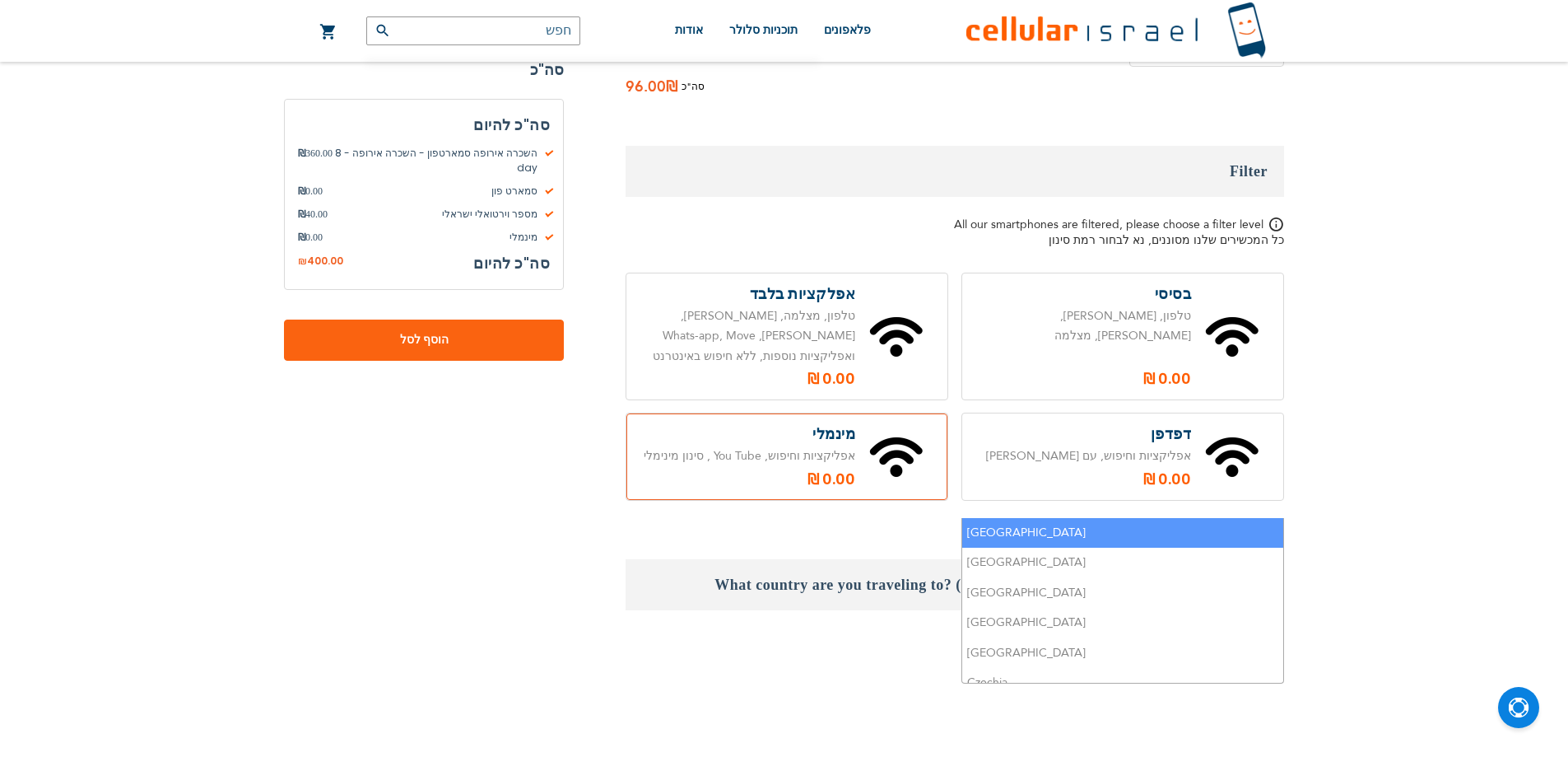
click at [1026, 634] on textarea "Search" at bounding box center [1121, 648] width 310 height 29
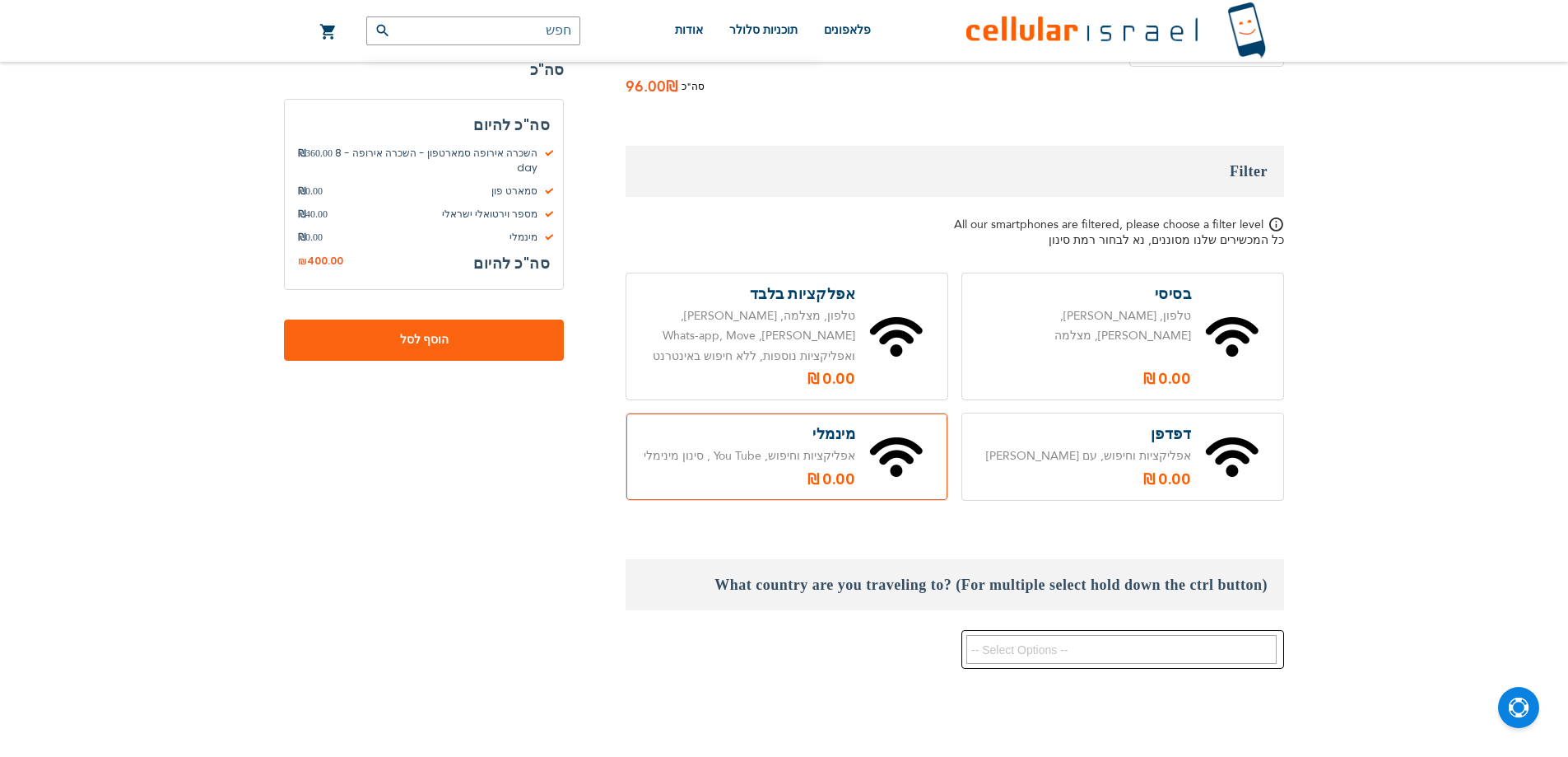
click at [1026, 634] on textarea "Search" at bounding box center [1121, 648] width 310 height 29
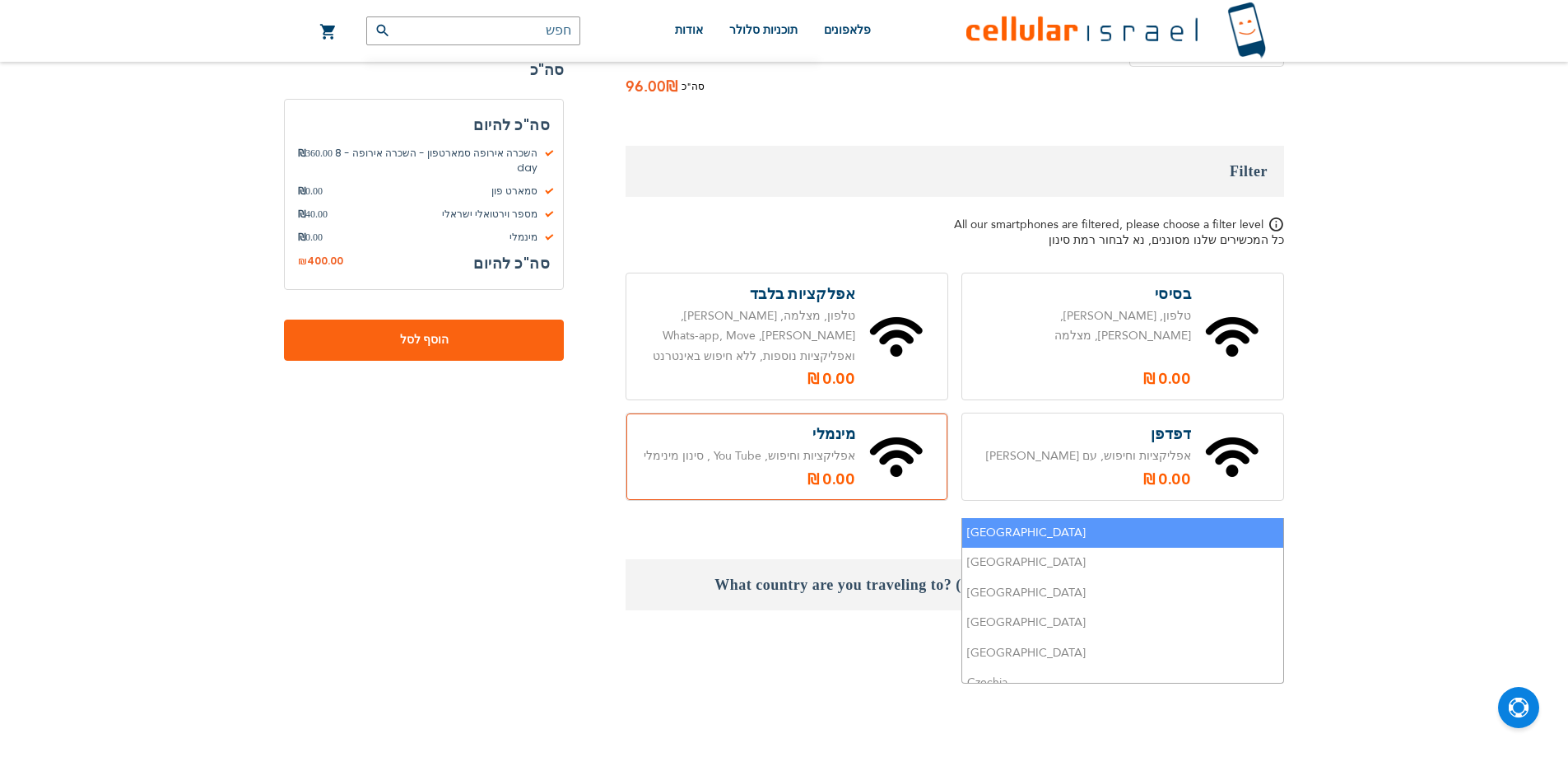
click at [939, 559] on h3 "What country are you traveling to? (For multiple select hold down the ctrl butt…" at bounding box center [954, 584] width 658 height 51
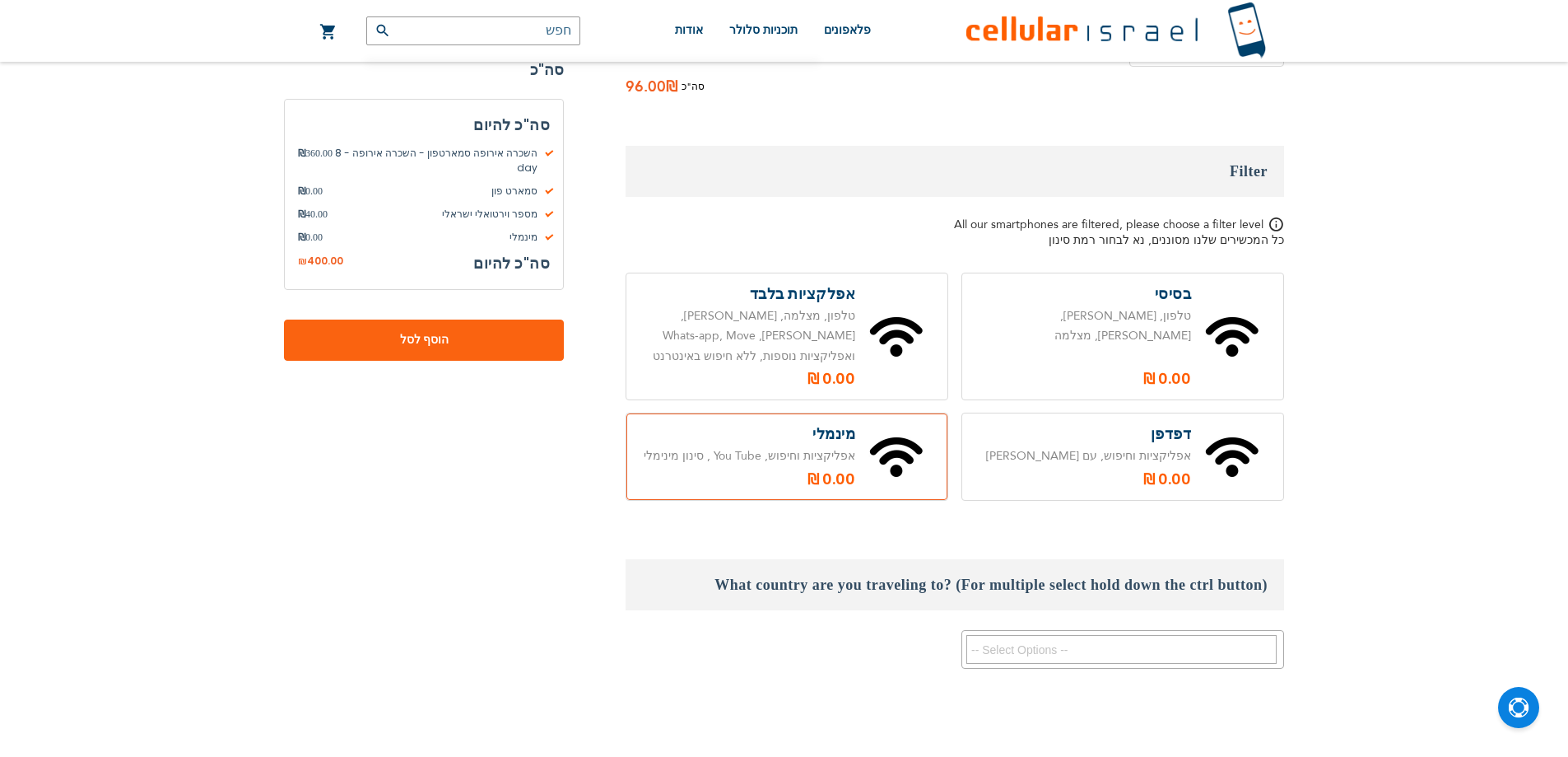
click at [941, 559] on h3 "What country are you traveling to? (For multiple select hold down the ctrl butt…" at bounding box center [954, 584] width 658 height 51
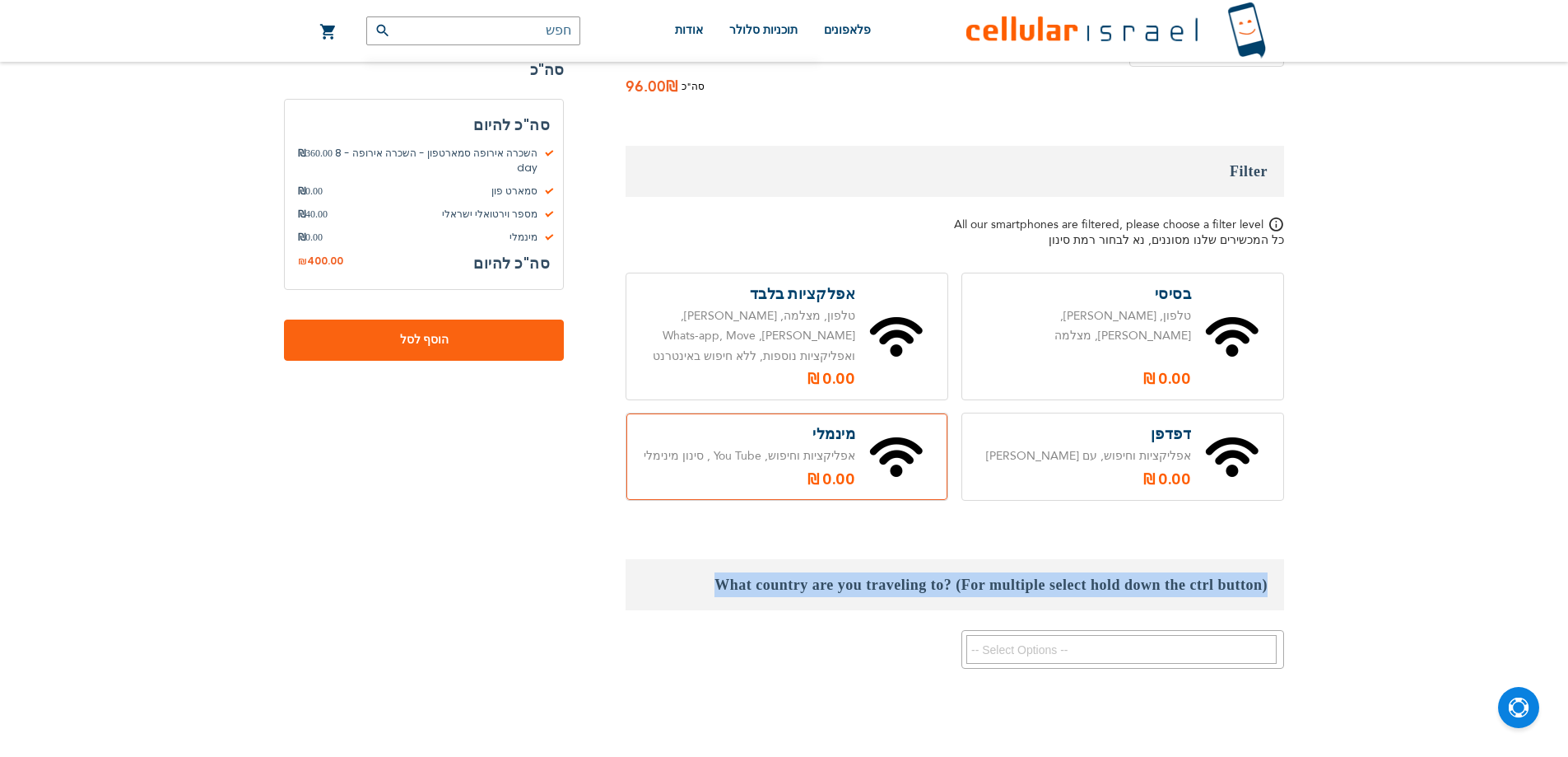
click at [941, 559] on h3 "What country are you traveling to? (For multiple select hold down the ctrl butt…" at bounding box center [954, 584] width 658 height 51
copy div "What country are you traveling to? (For multiple select hold down the ctrl butt…"
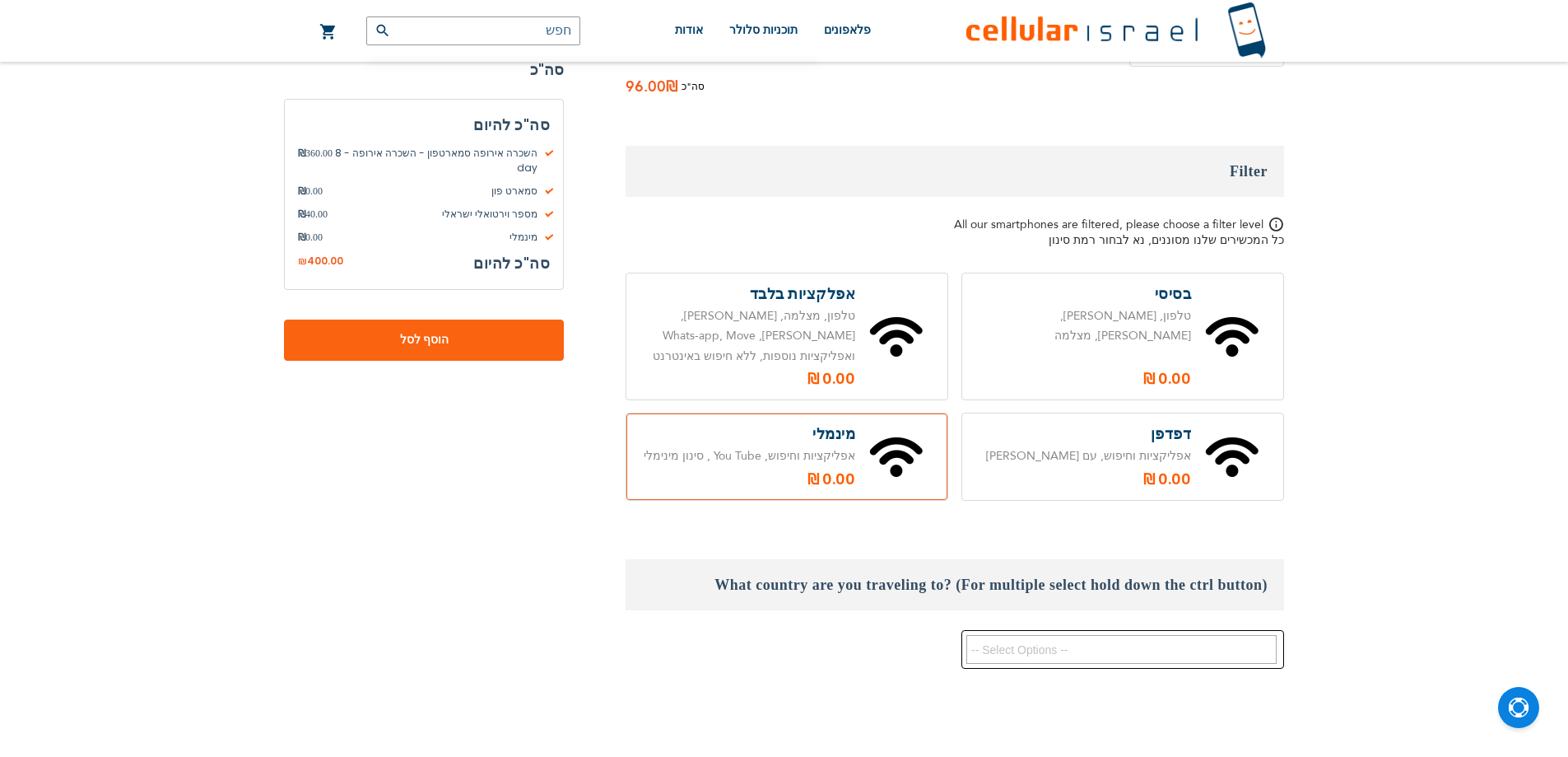
click at [1057, 634] on textarea "Search" at bounding box center [1121, 648] width 310 height 29
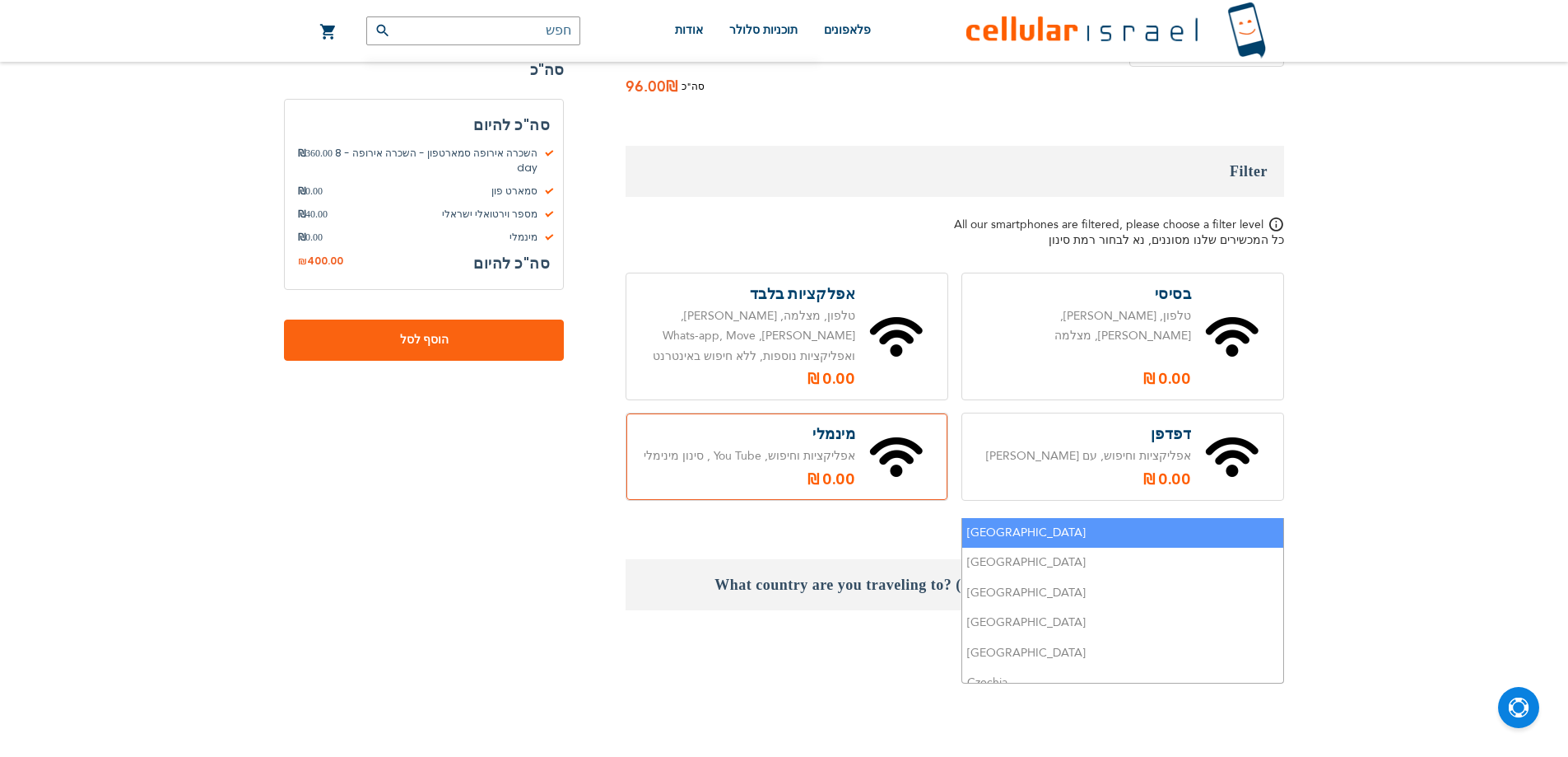
type textarea "ש"
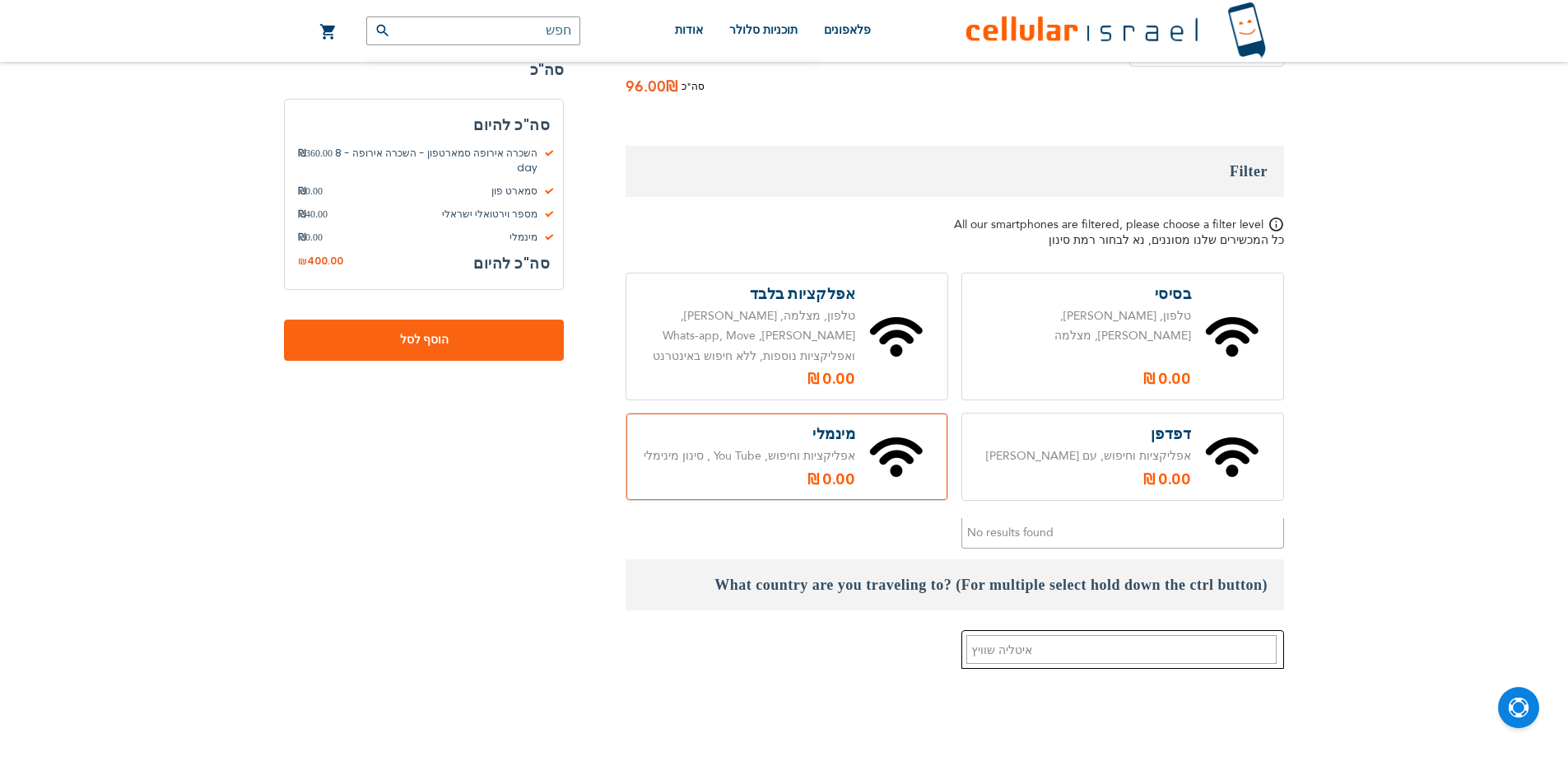
type textarea "איטליה שוויץ"
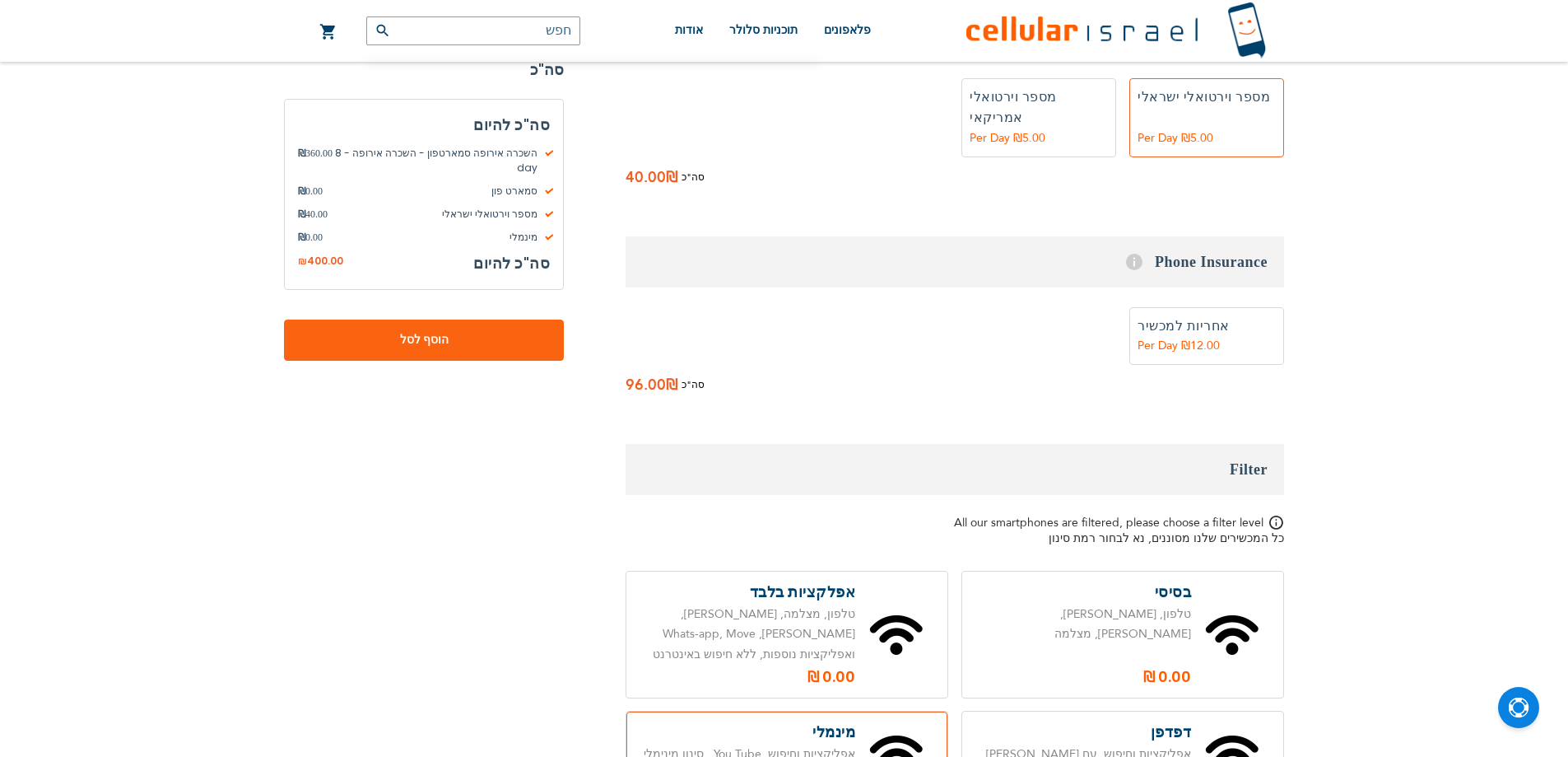
scroll to position [1153, 0]
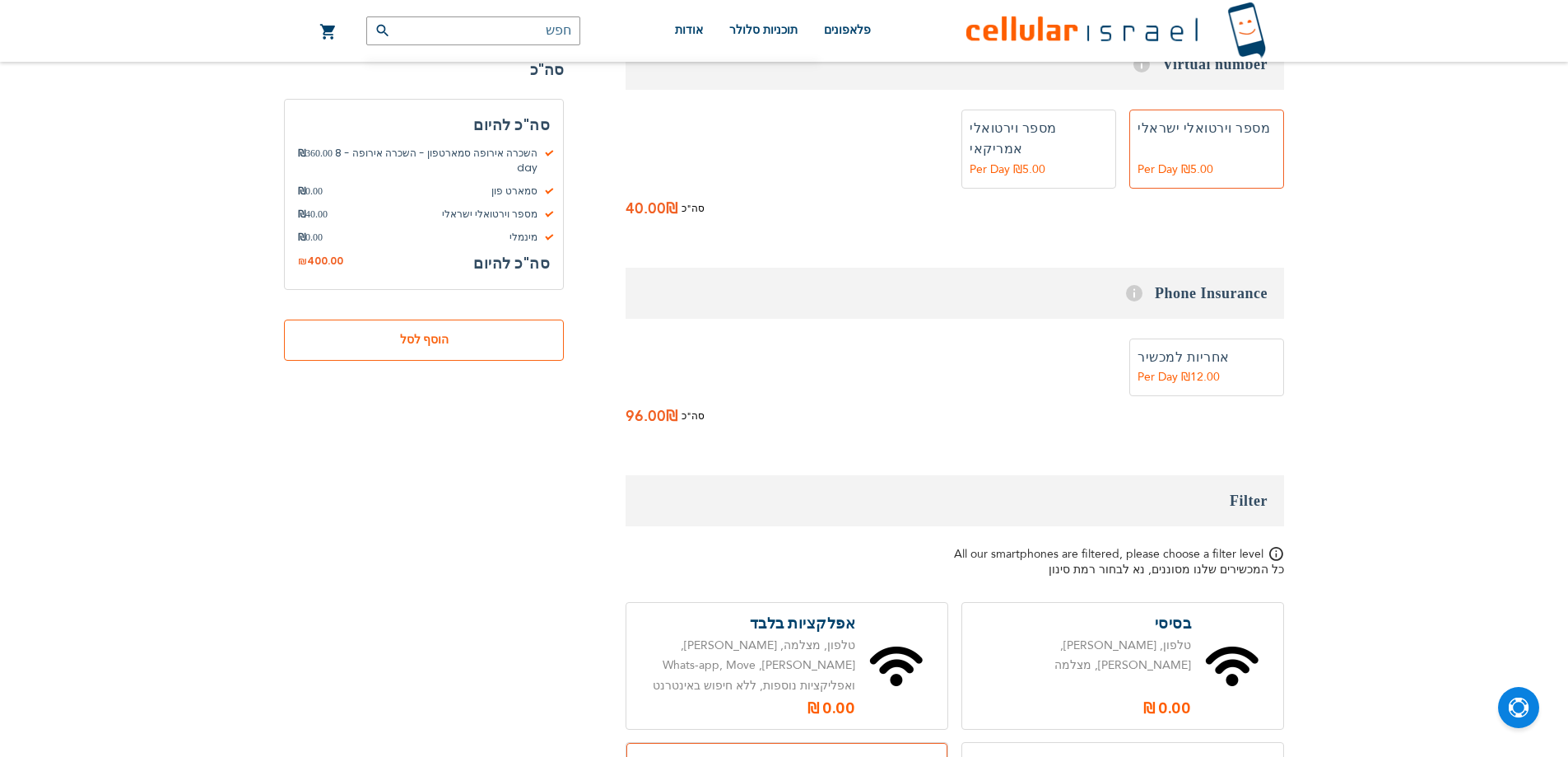
click at [488, 332] on span "הוסף לסל" at bounding box center [423, 340] width 171 height 18
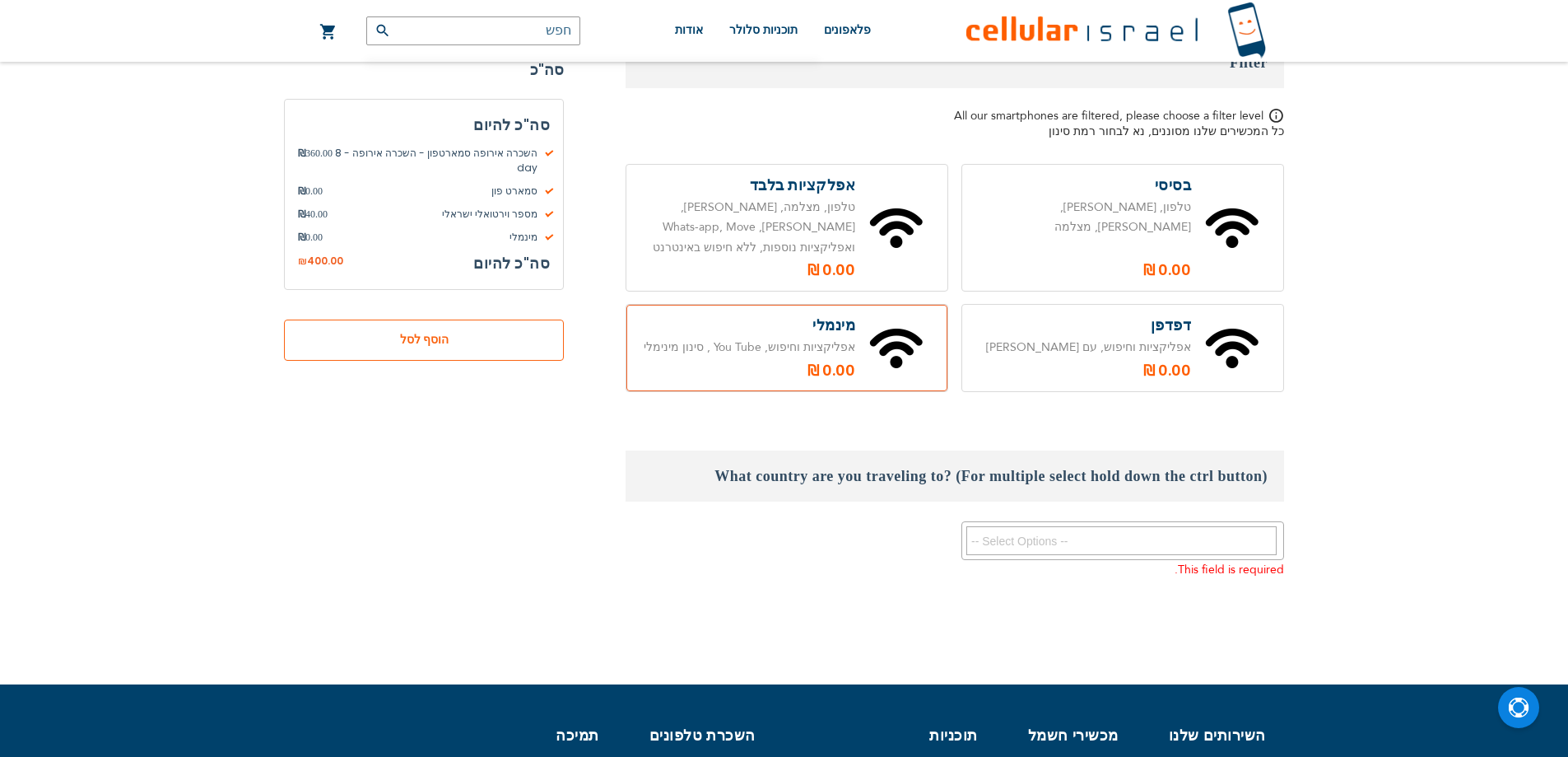
scroll to position [1759, 0]
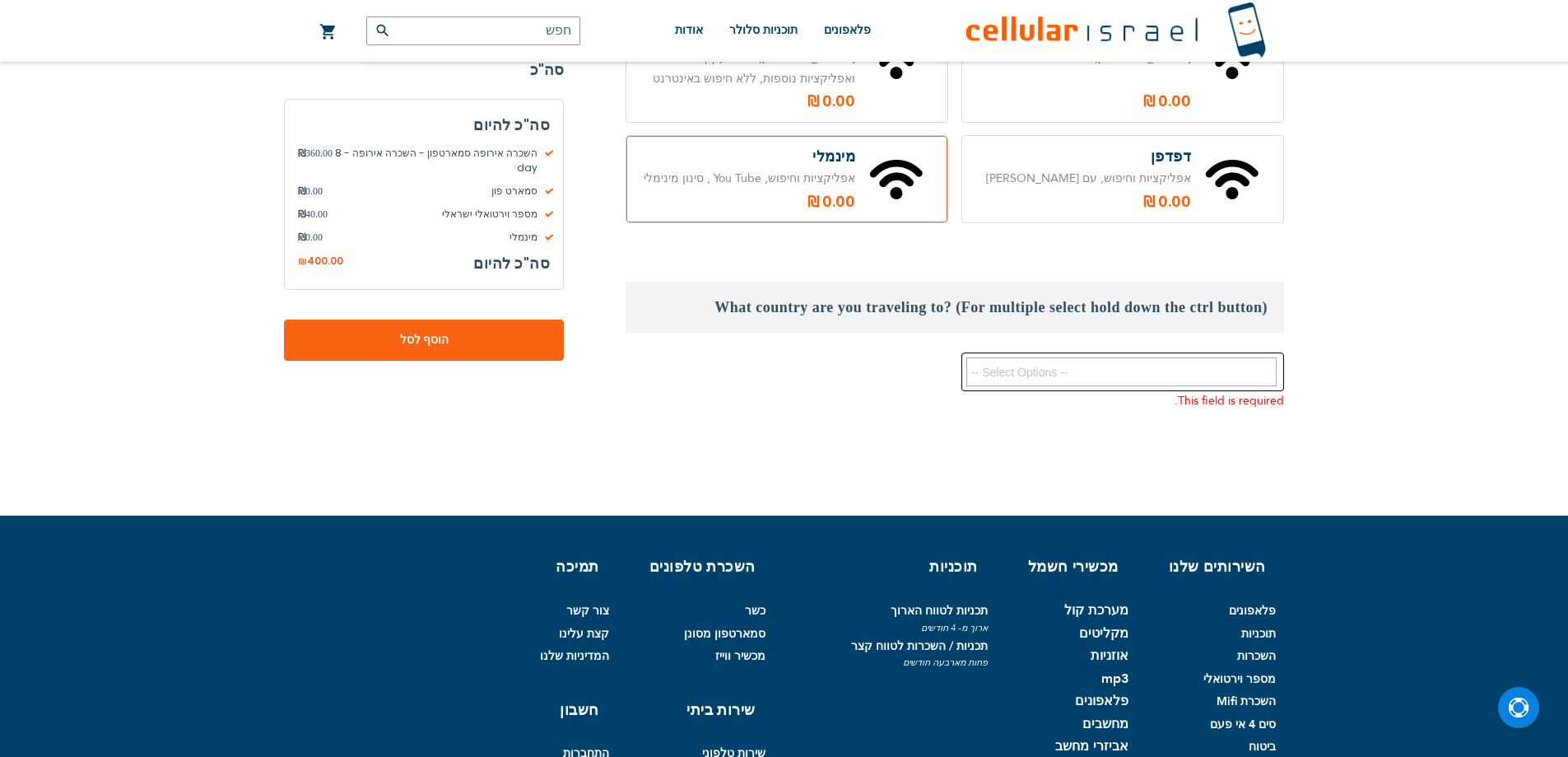
click at [1198, 358] on textarea "Search" at bounding box center [1121, 372] width 310 height 29
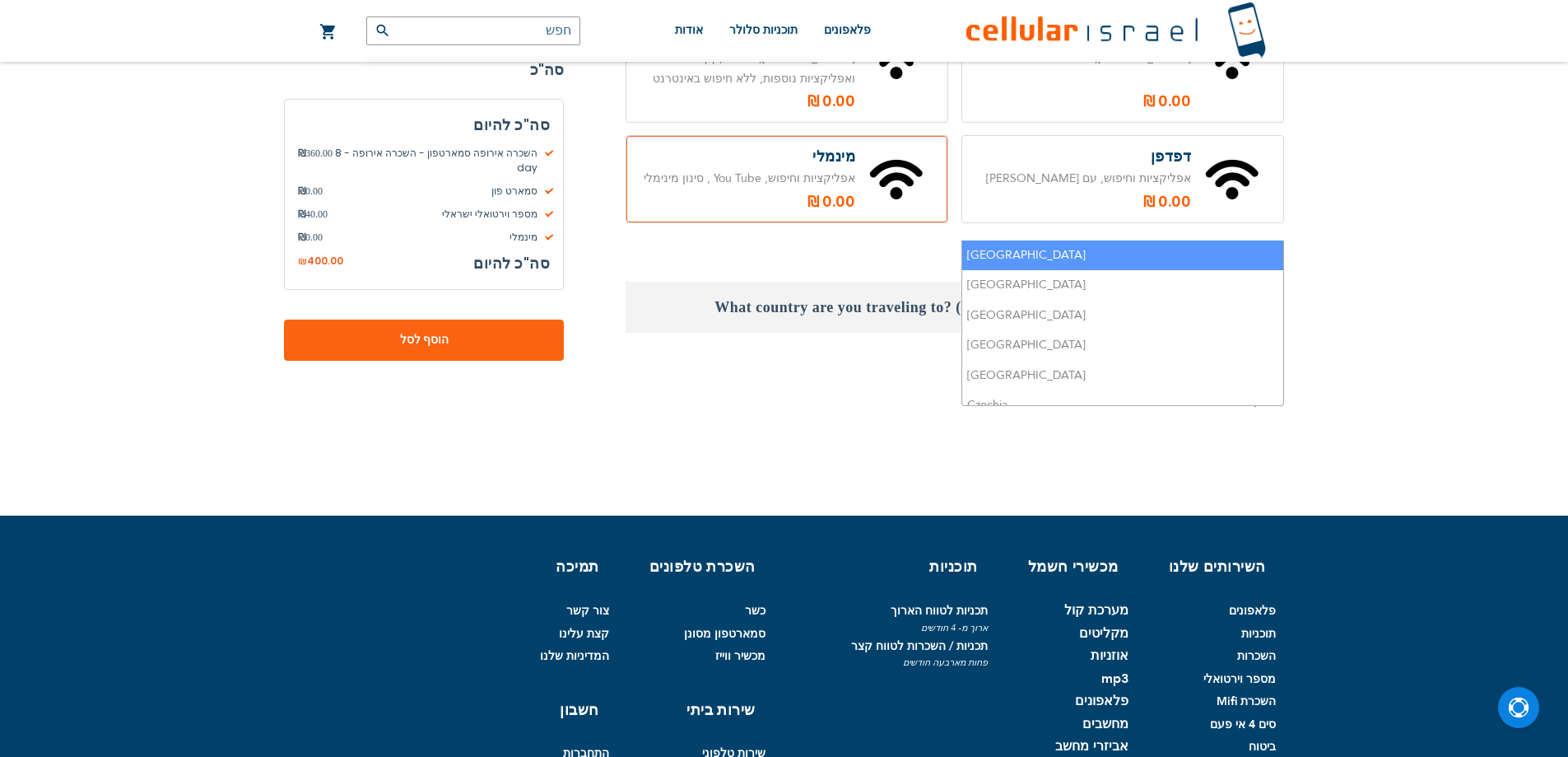
paste textarea "[GEOGRAPHIC_DATA]"
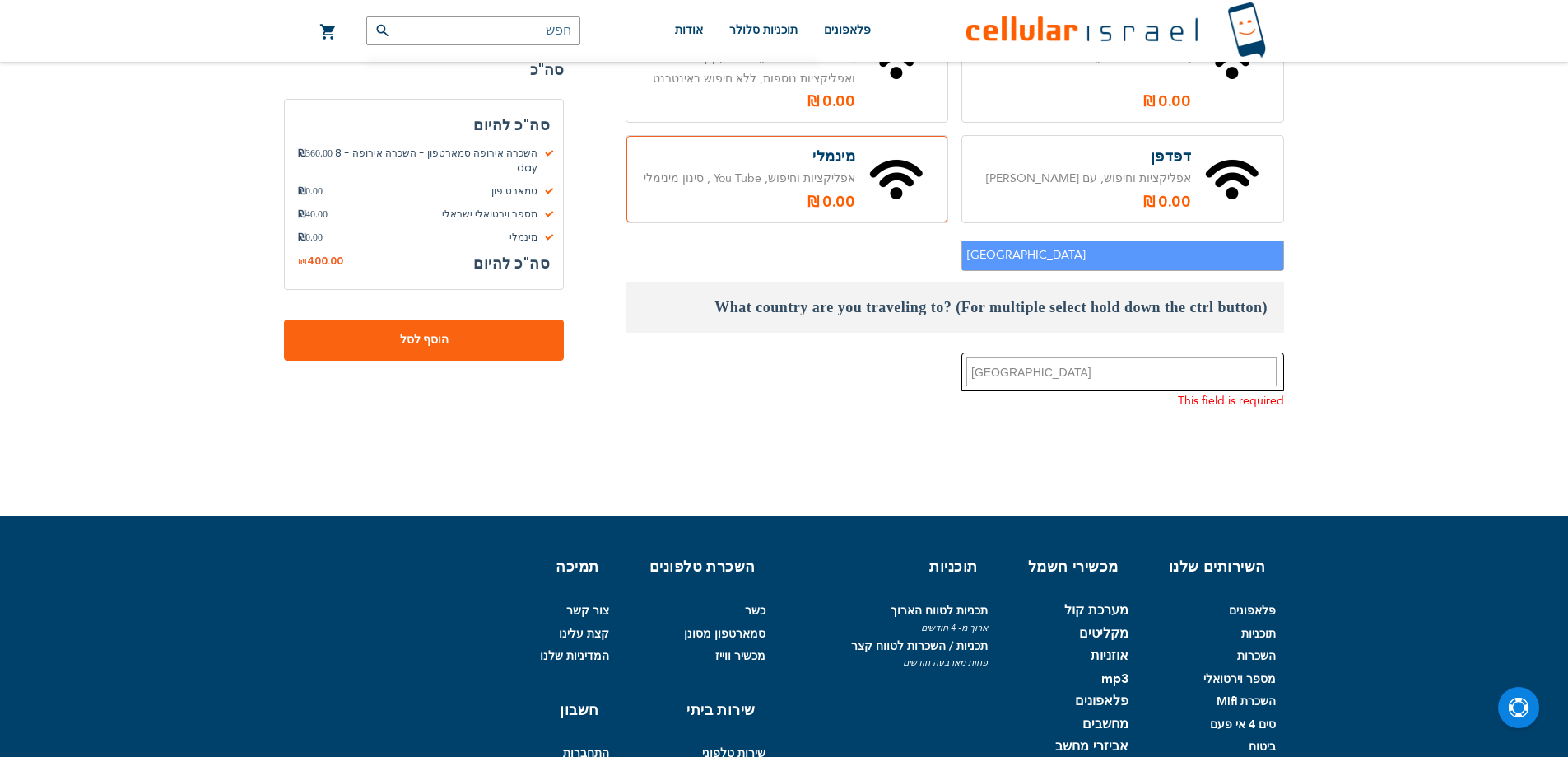
type textarea "[GEOGRAPHIC_DATA]"
click at [1014, 252] on li "[GEOGRAPHIC_DATA]" at bounding box center [1122, 255] width 321 height 31
select select "9092"
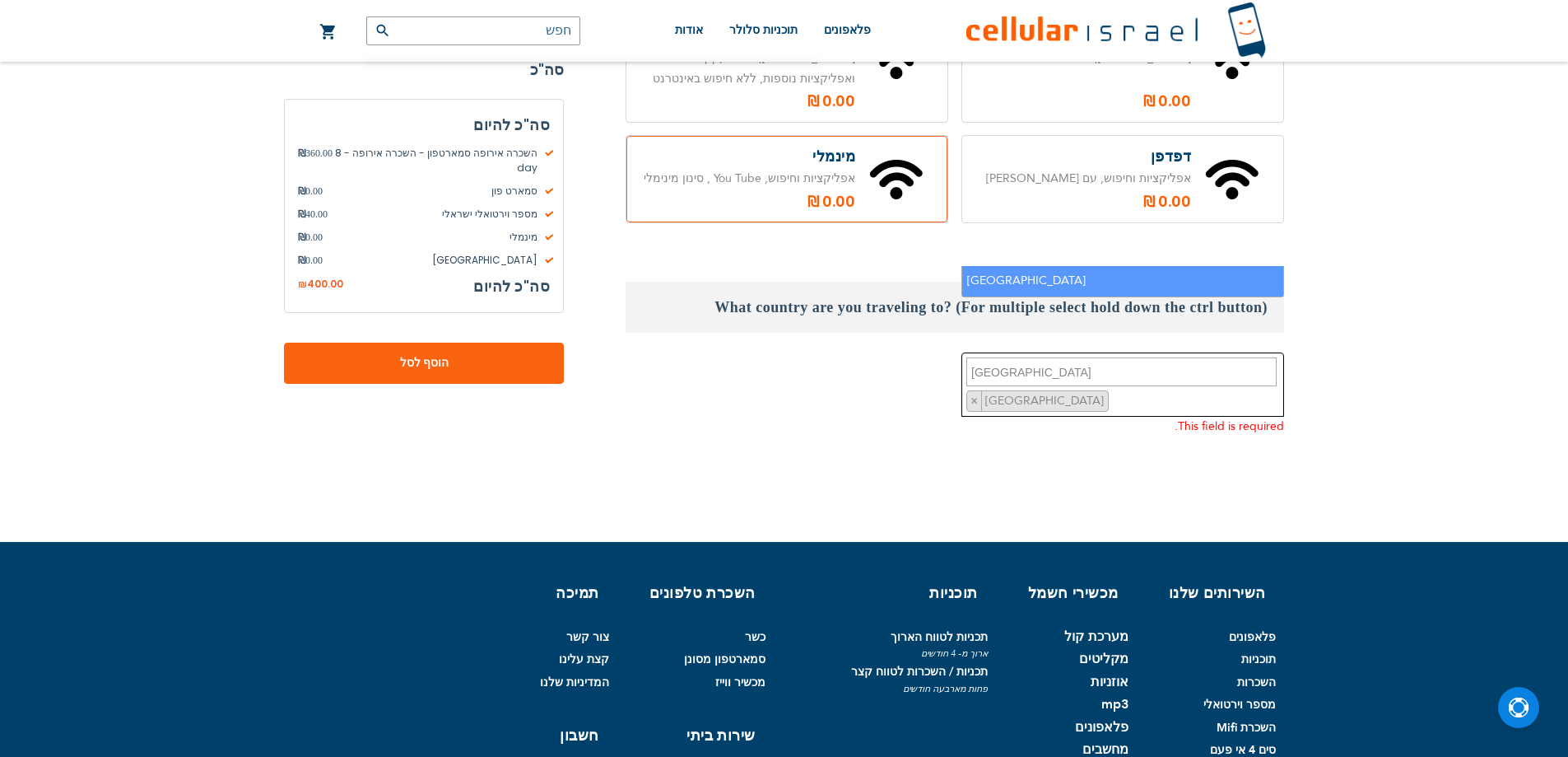
click at [1023, 358] on textarea "[GEOGRAPHIC_DATA]" at bounding box center [1121, 372] width 310 height 29
paste textarea "[GEOGRAPHIC_DATA]"
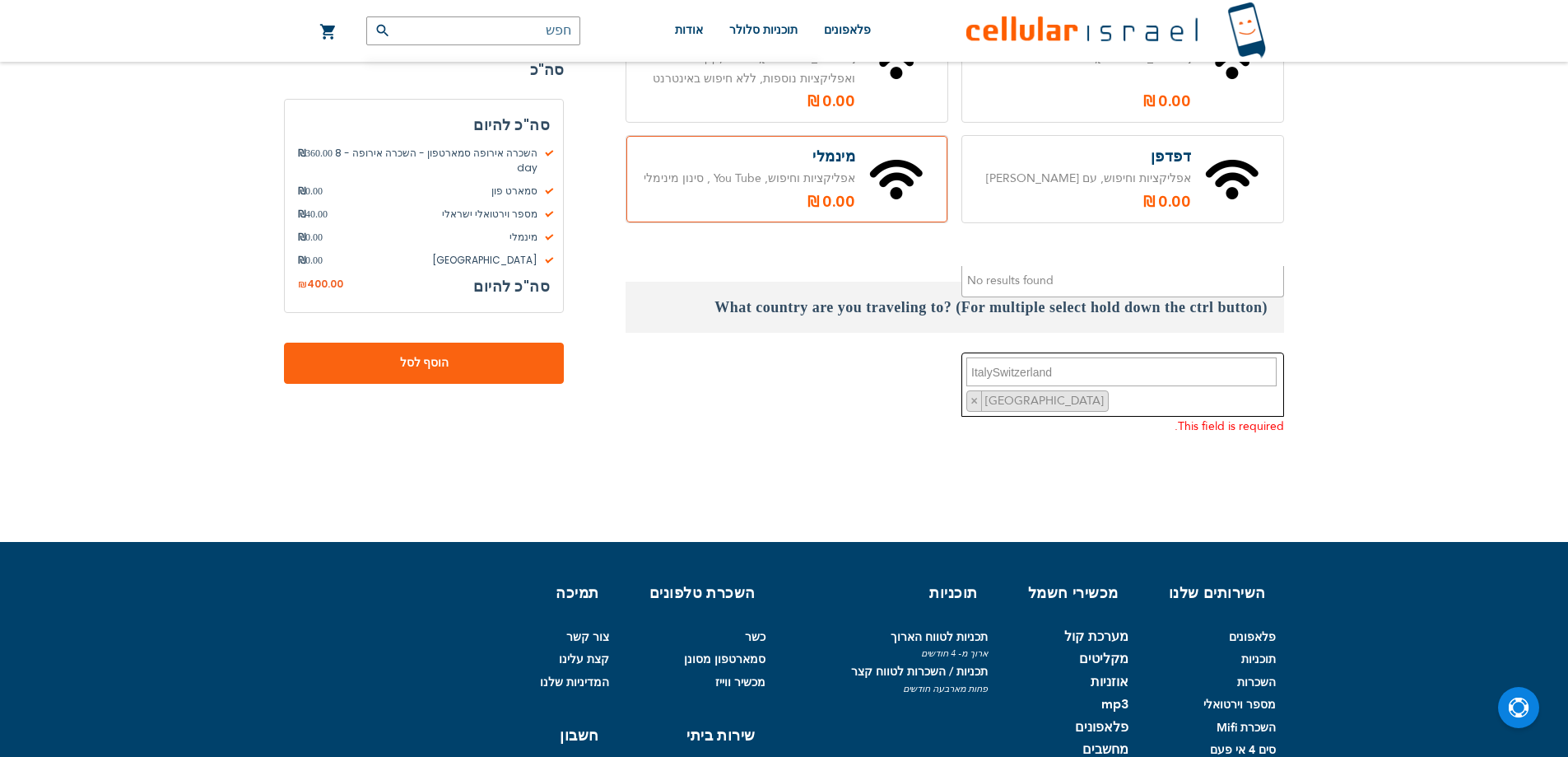
click at [994, 358] on textarea "ItalySwitzerland" at bounding box center [1121, 372] width 310 height 29
type textarea "[GEOGRAPHIC_DATA] [GEOGRAPHIC_DATA]"
click at [1095, 386] on ul "× [GEOGRAPHIC_DATA]" at bounding box center [1120, 399] width 317 height 26
click at [1078, 358] on textarea "Search" at bounding box center [1121, 372] width 310 height 29
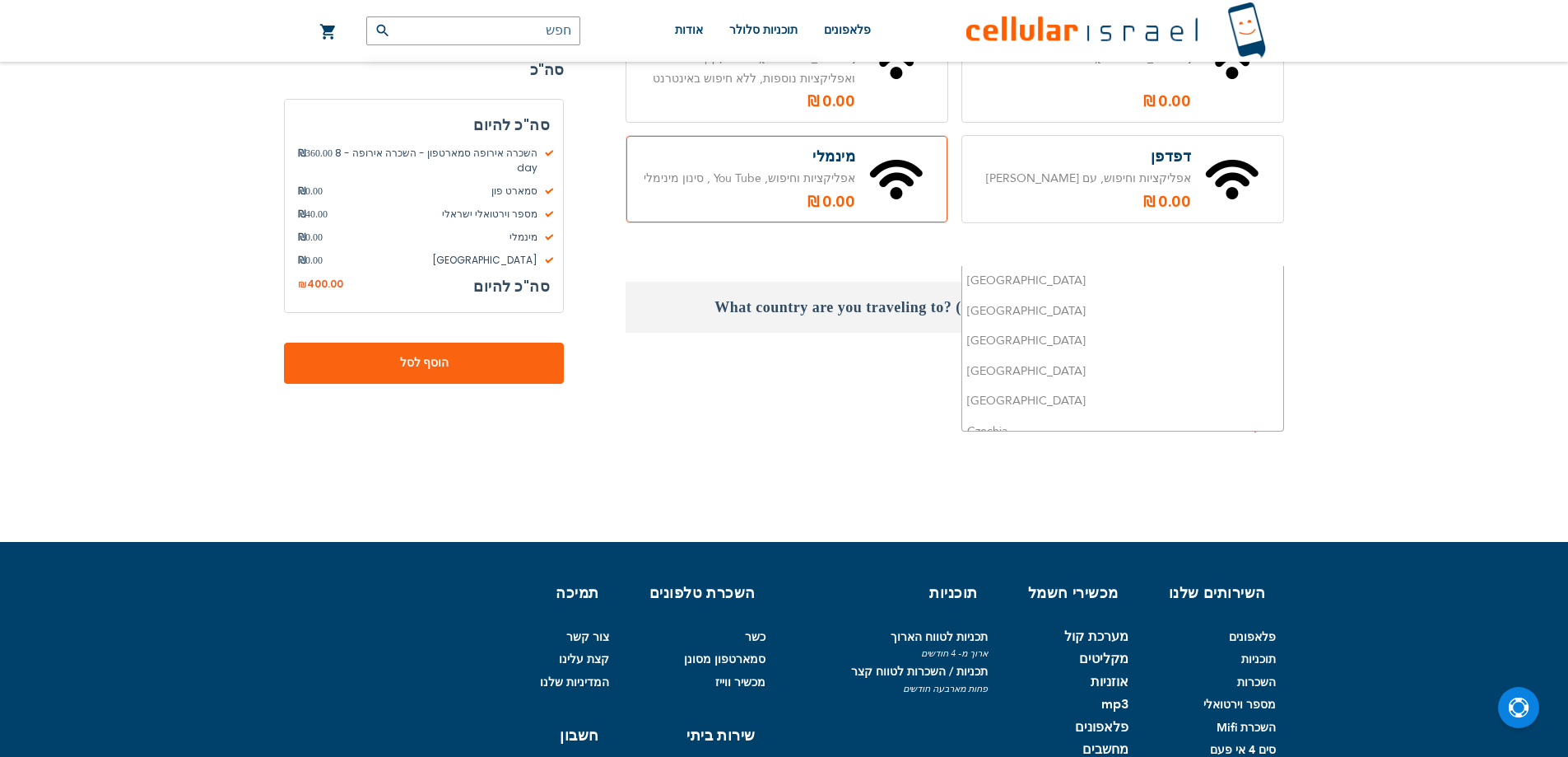
scroll to position [331, 0]
click at [995, 393] on span "[GEOGRAPHIC_DATA]" at bounding box center [1045, 400] width 124 height 16
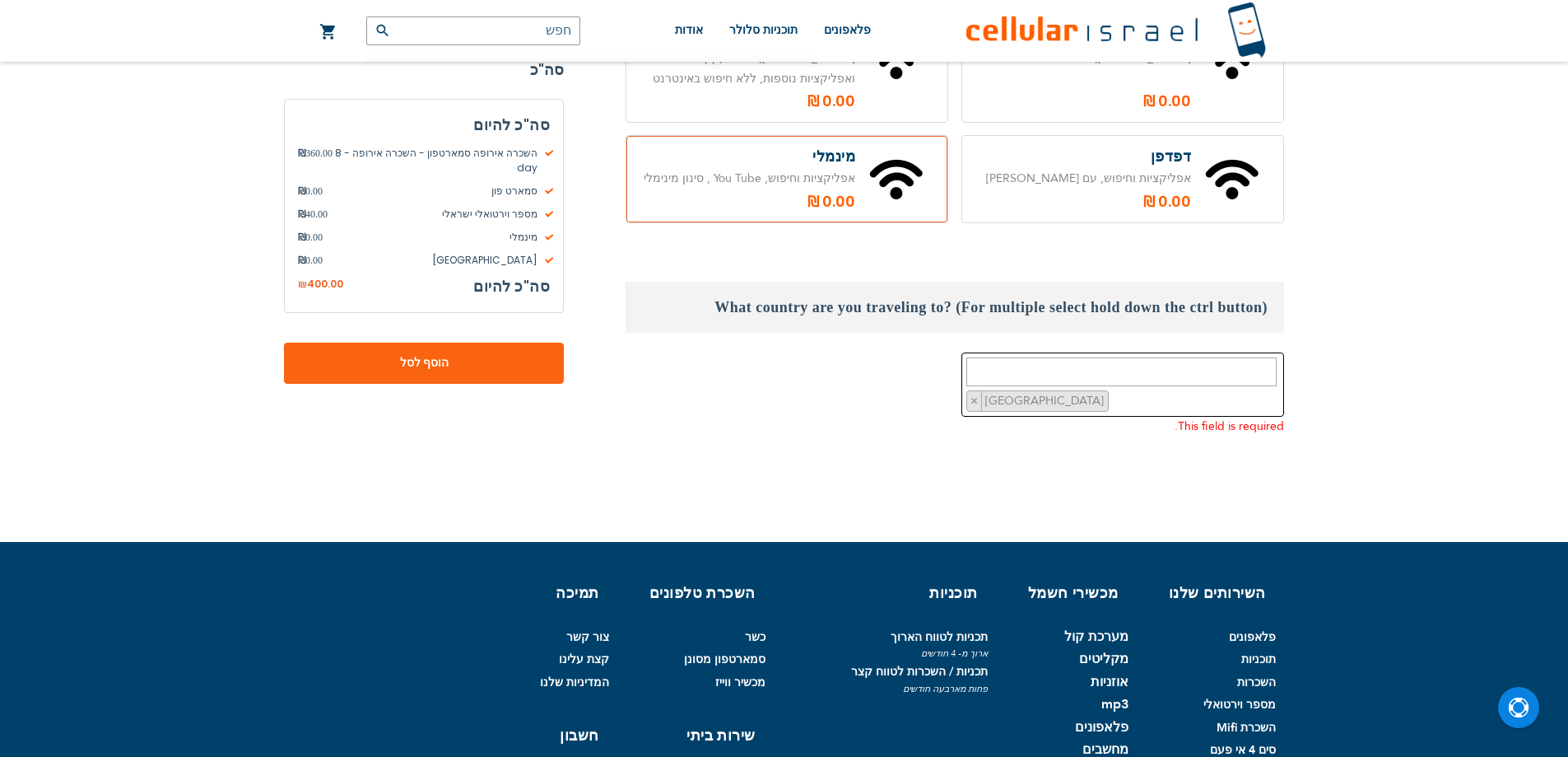
click at [1043, 358] on textarea "Search" at bounding box center [1121, 372] width 310 height 29
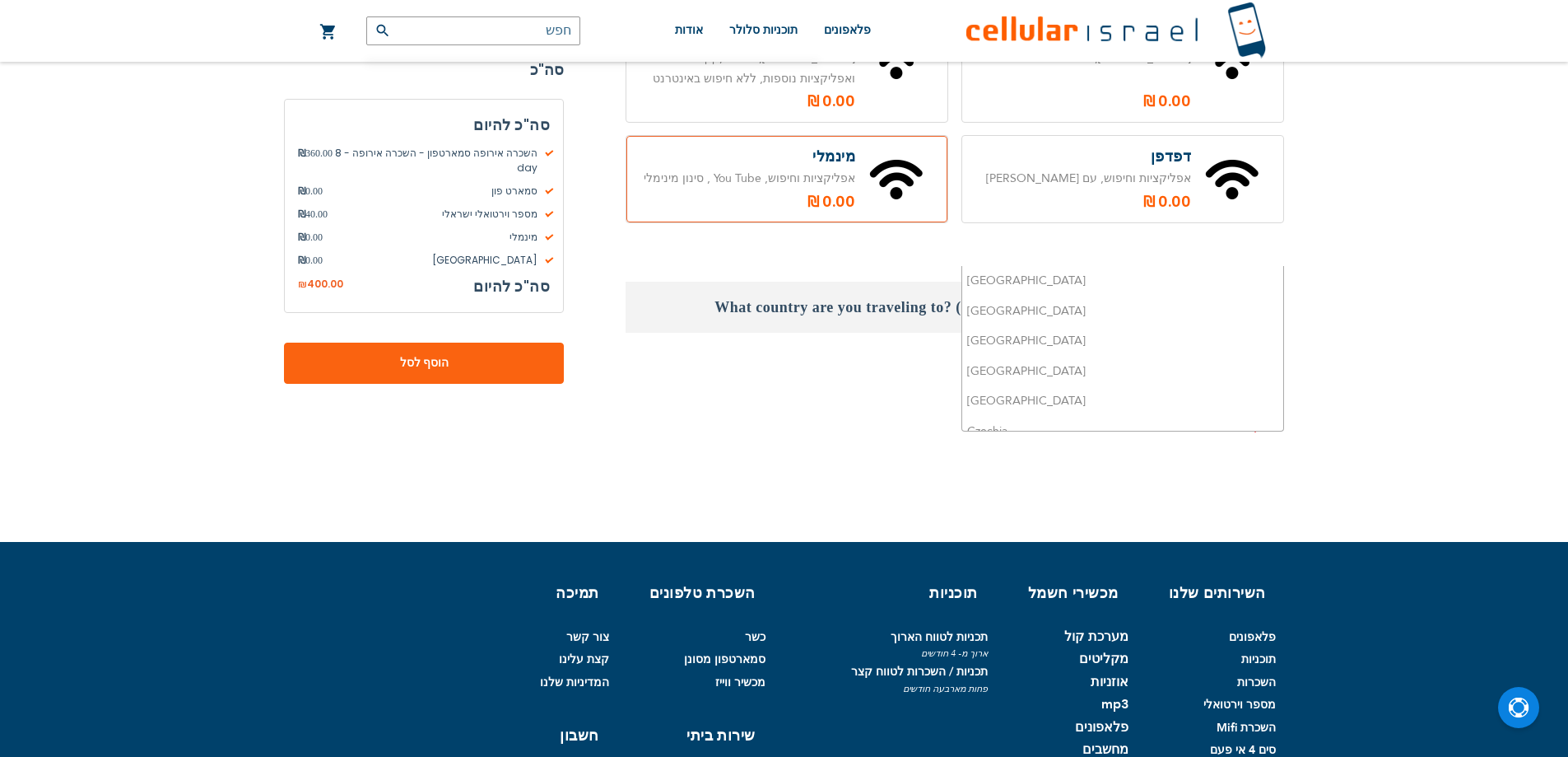
scroll to position [360, 0]
paste textarea "[GEOGRAPHIC_DATA]"
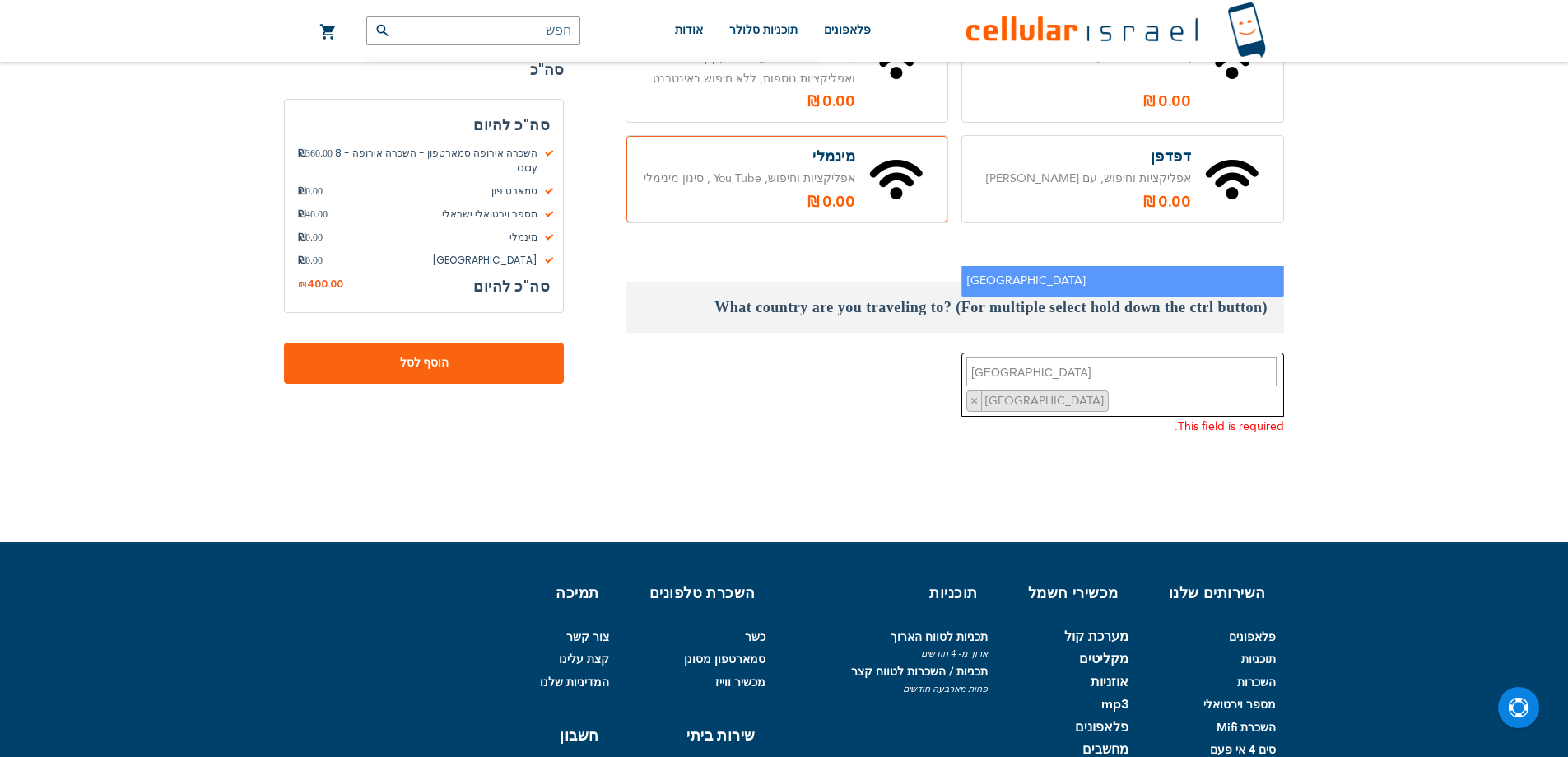
type textarea "[GEOGRAPHIC_DATA]"
click at [1023, 280] on li "[GEOGRAPHIC_DATA]" at bounding box center [1122, 281] width 321 height 31
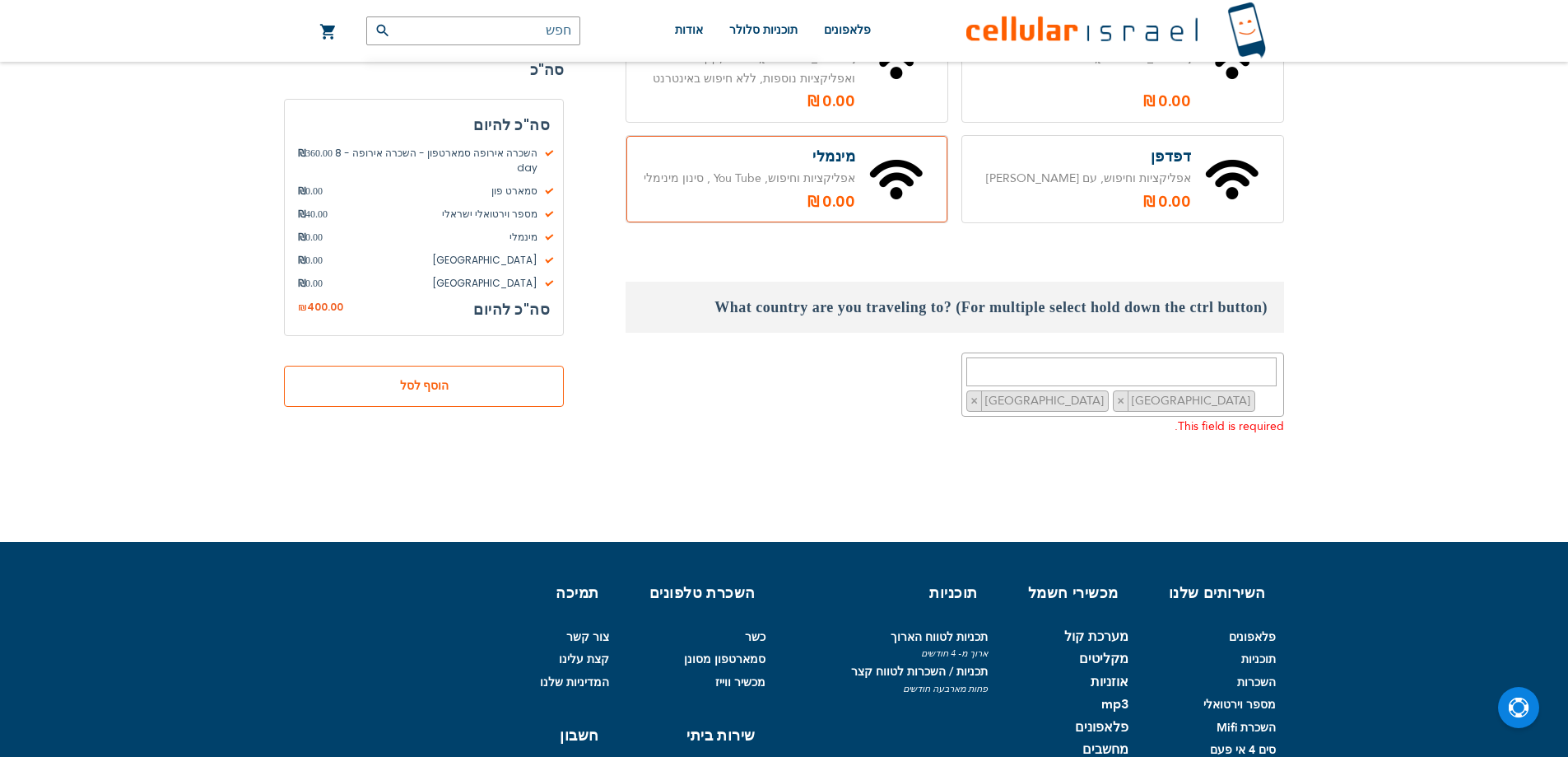
click at [431, 378] on span "הוסף לסל" at bounding box center [423, 386] width 171 height 18
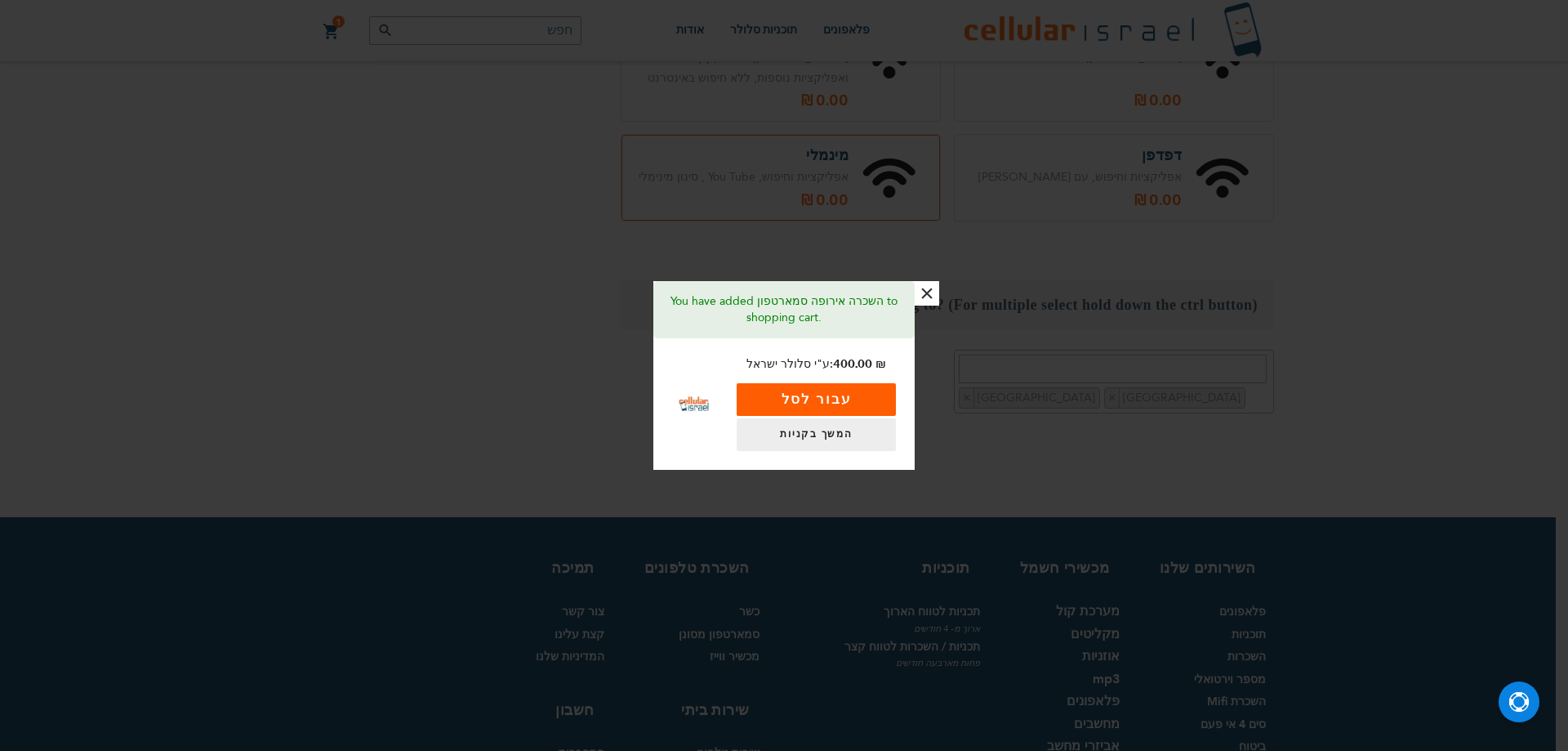
click at [844, 402] on button "עבור לסל" at bounding box center [816, 399] width 159 height 32
